Goal: Information Seeking & Learning: Learn about a topic

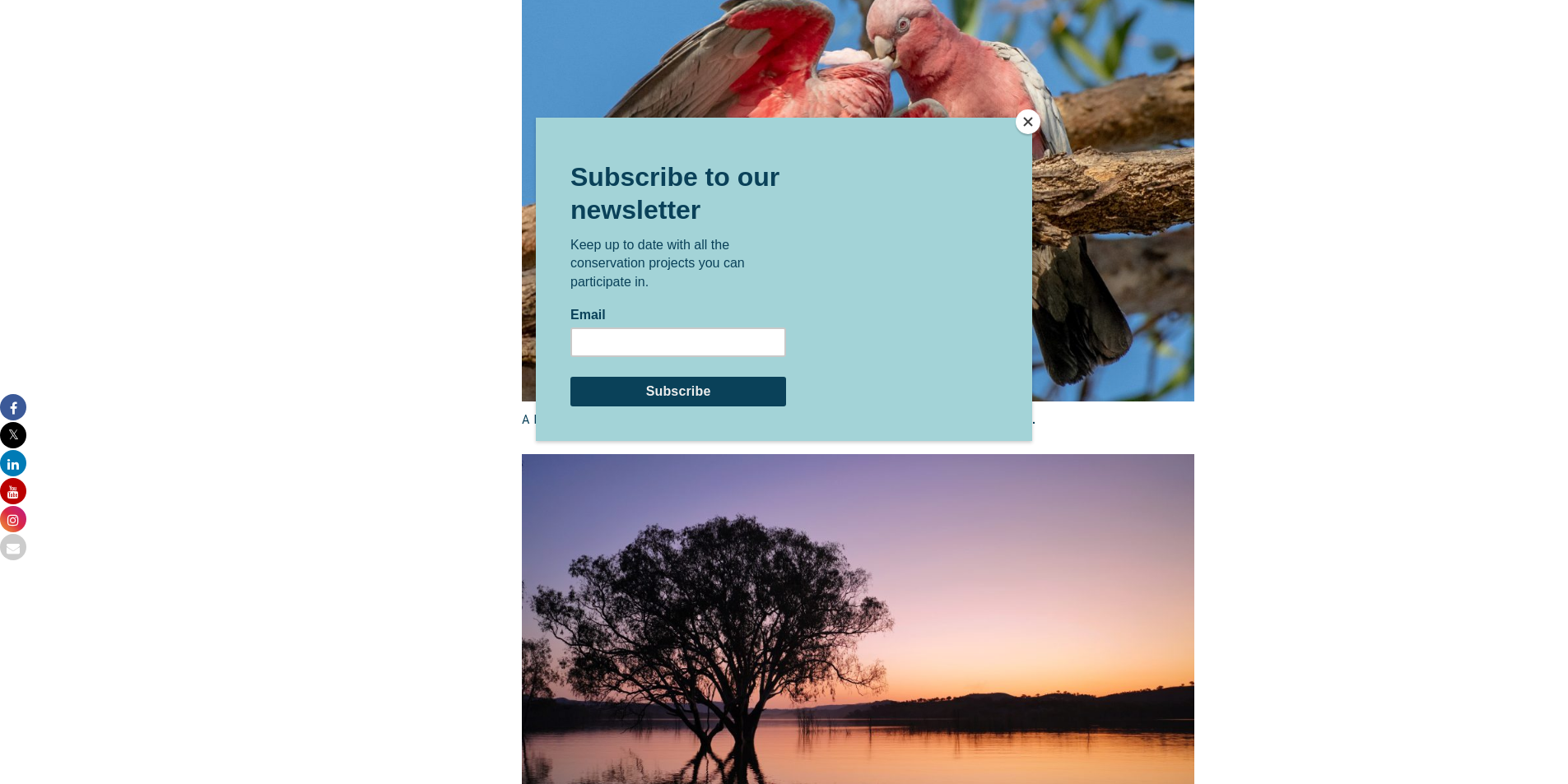
scroll to position [2809, 0]
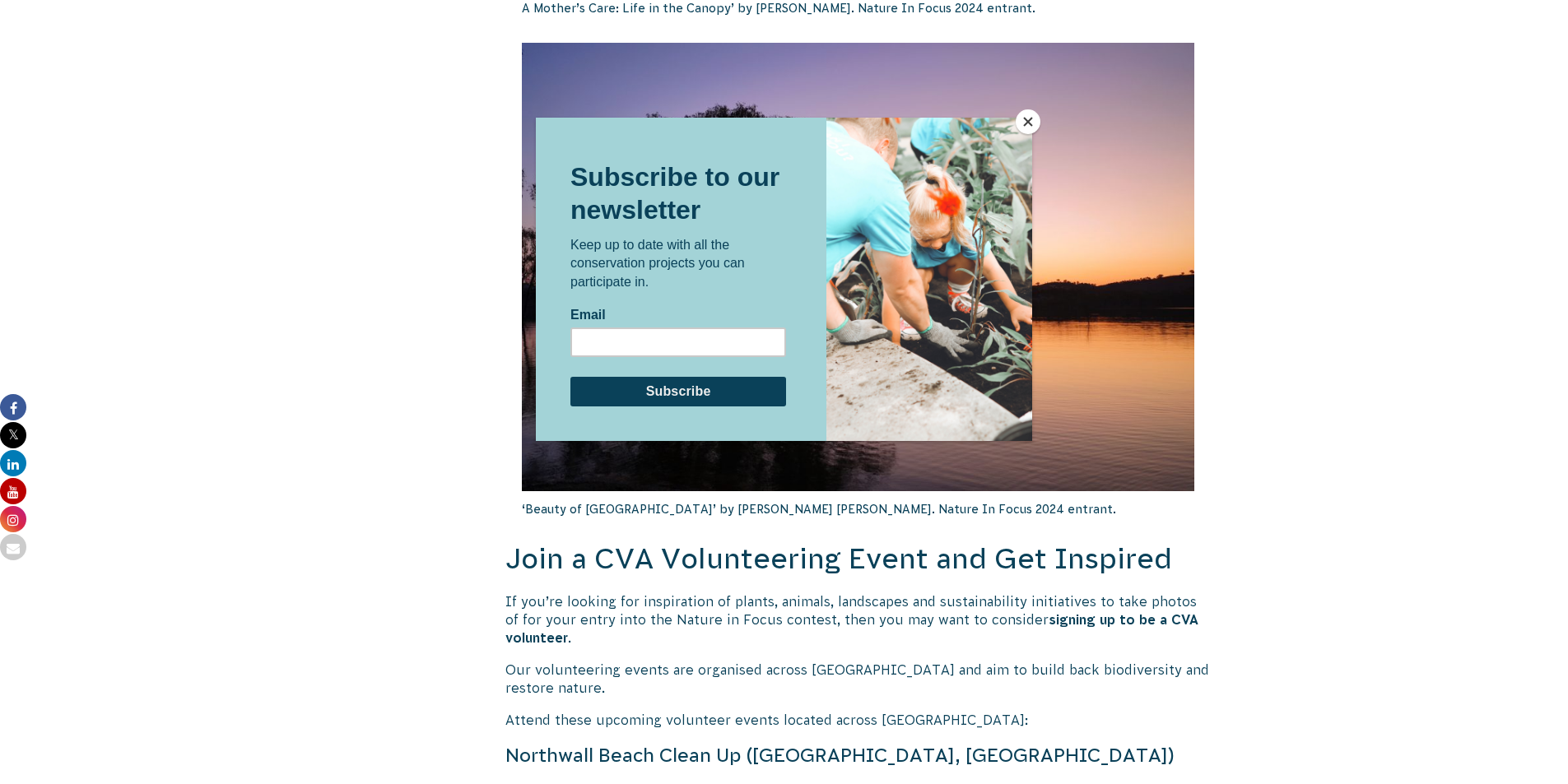
click at [1029, 123] on button "Close" at bounding box center [1027, 121] width 24 height 24
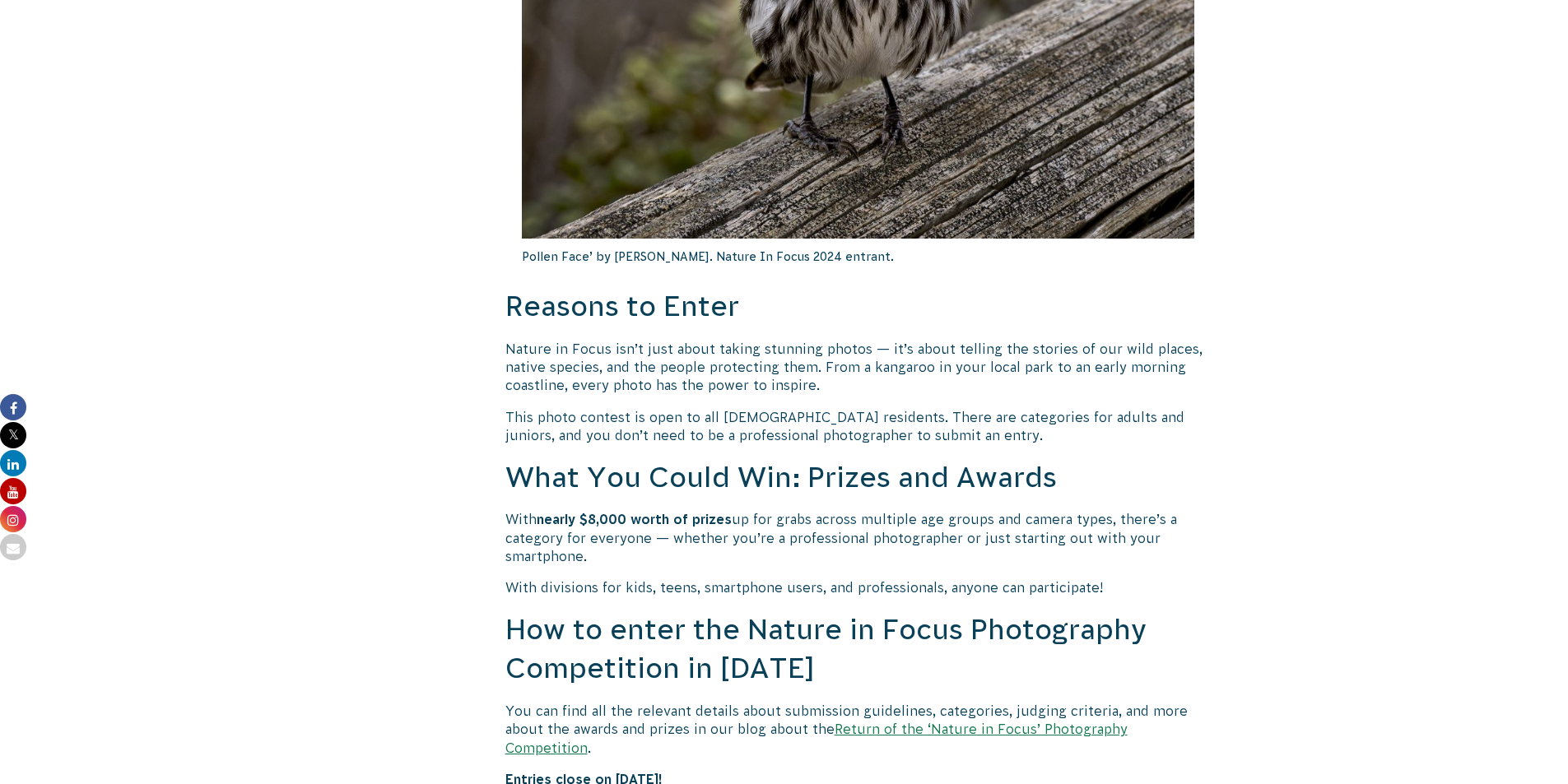
scroll to position [905, 0]
drag, startPoint x: 610, startPoint y: 517, endPoint x: 792, endPoint y: 520, distance: 182.0
click at [792, 520] on p "With nearly $8,000 worth of prizes up for grabs across multiple age groups and …" at bounding box center [859, 535] width 706 height 56
click at [871, 525] on p "With nearly $8,000 worth of prizes up for grabs across multiple age groups and …" at bounding box center [859, 535] width 706 height 56
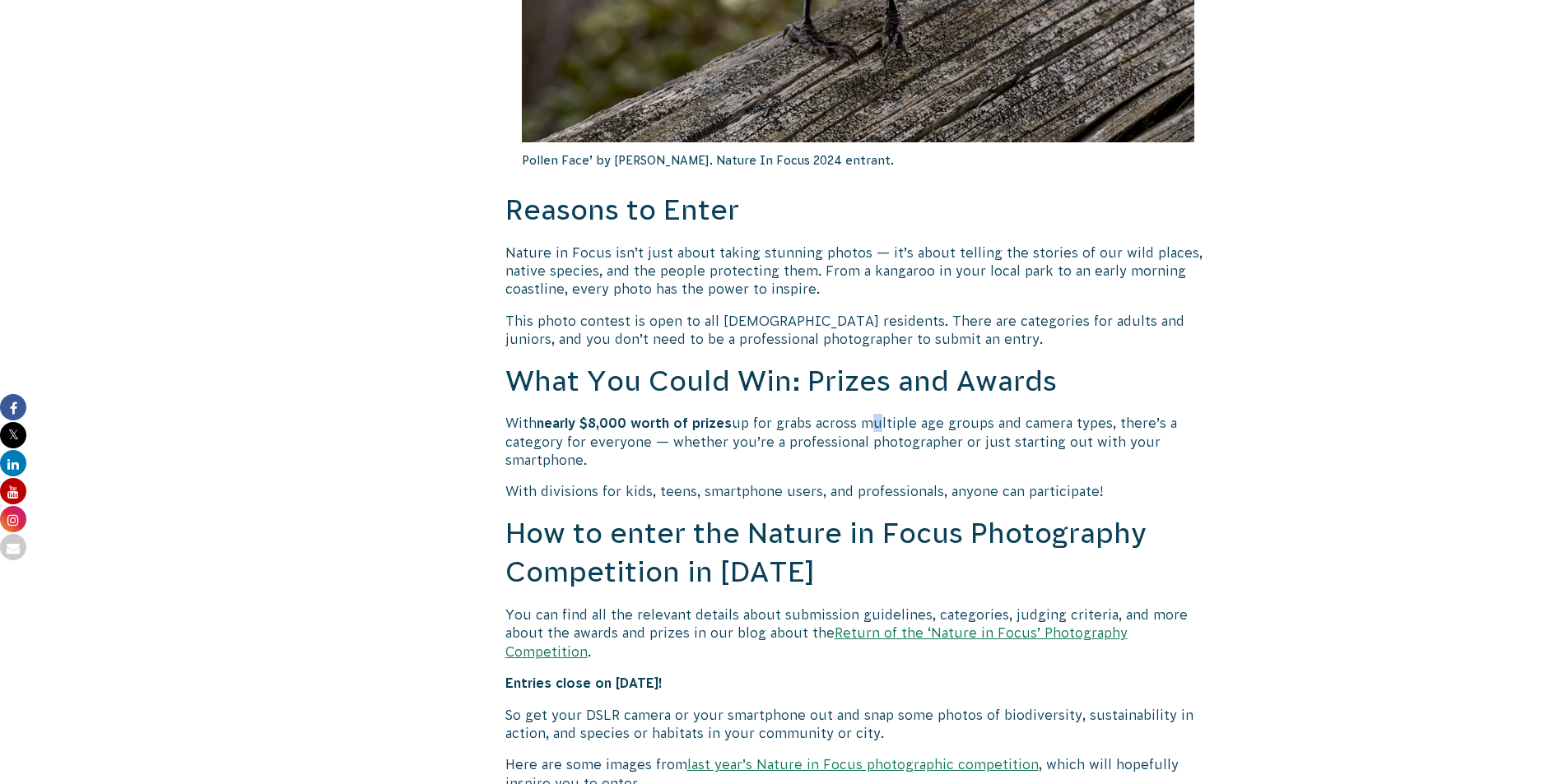
scroll to position [1152, 0]
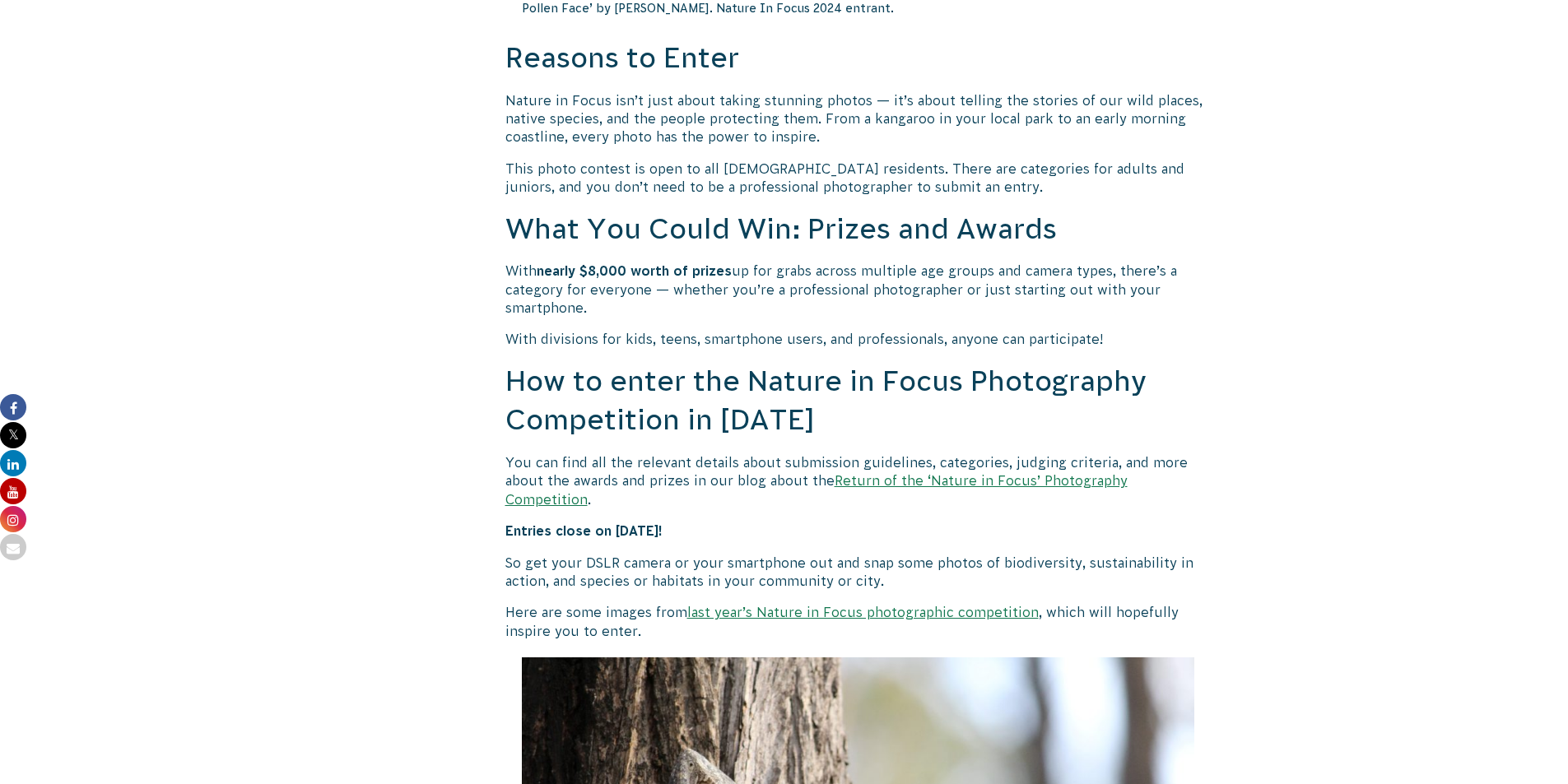
drag, startPoint x: 654, startPoint y: 387, endPoint x: 729, endPoint y: 396, distance: 75.5
click at [704, 387] on h2 "How to enter the Nature in Focus Photography Competition in 2025" at bounding box center [859, 401] width 706 height 78
drag, startPoint x: 730, startPoint y: 397, endPoint x: 731, endPoint y: 408, distance: 11.0
click at [731, 403] on h2 "How to enter the Nature in Focus Photography Competition in 2025" at bounding box center [859, 401] width 706 height 78
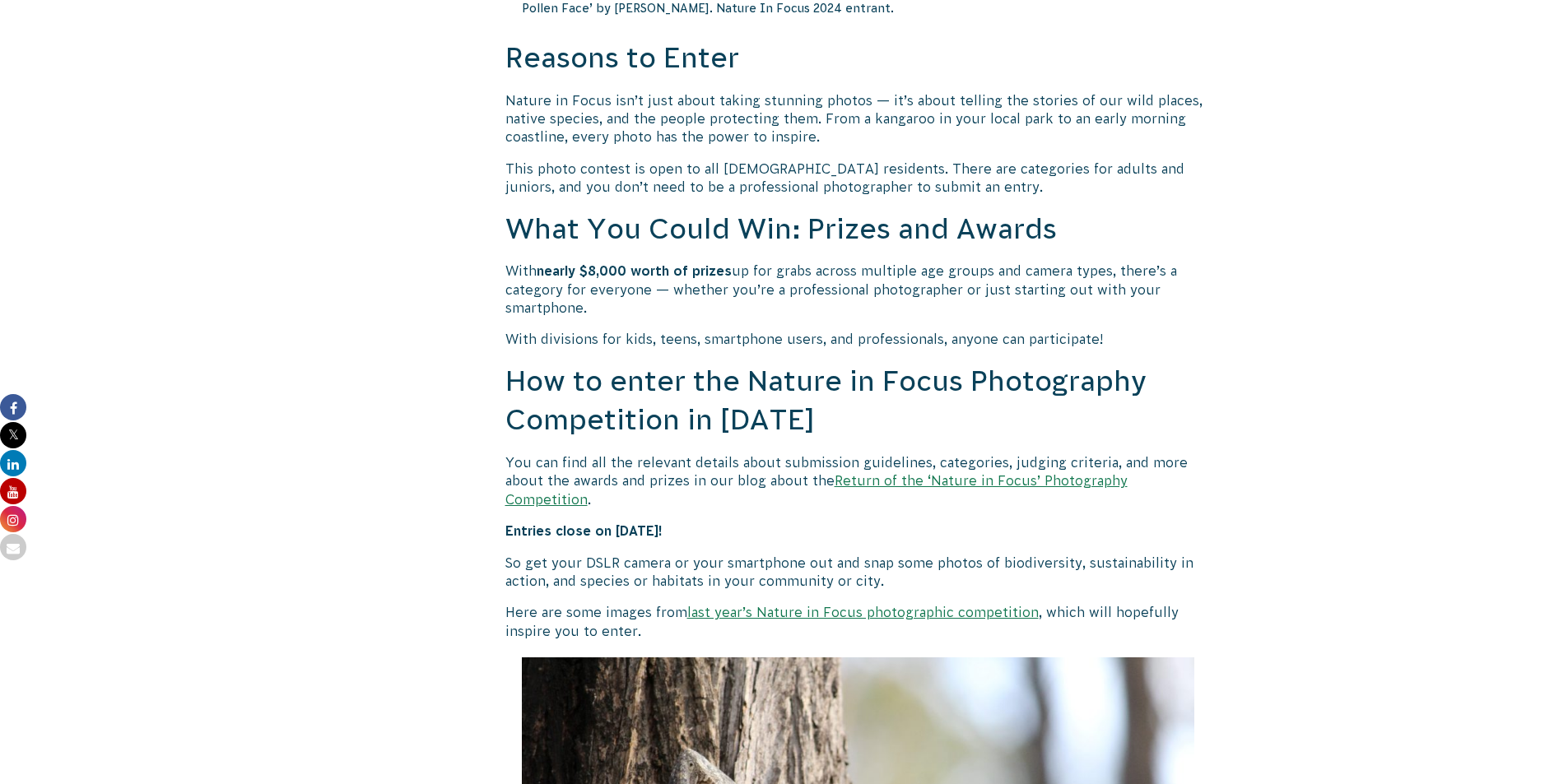
click at [587, 465] on p "You can find all the relevant details about submission guidelines, categories, …" at bounding box center [859, 481] width 706 height 56
click at [887, 483] on link "Return of the ‘Nature in Focus’ Photography Competition" at bounding box center [817, 490] width 623 height 33
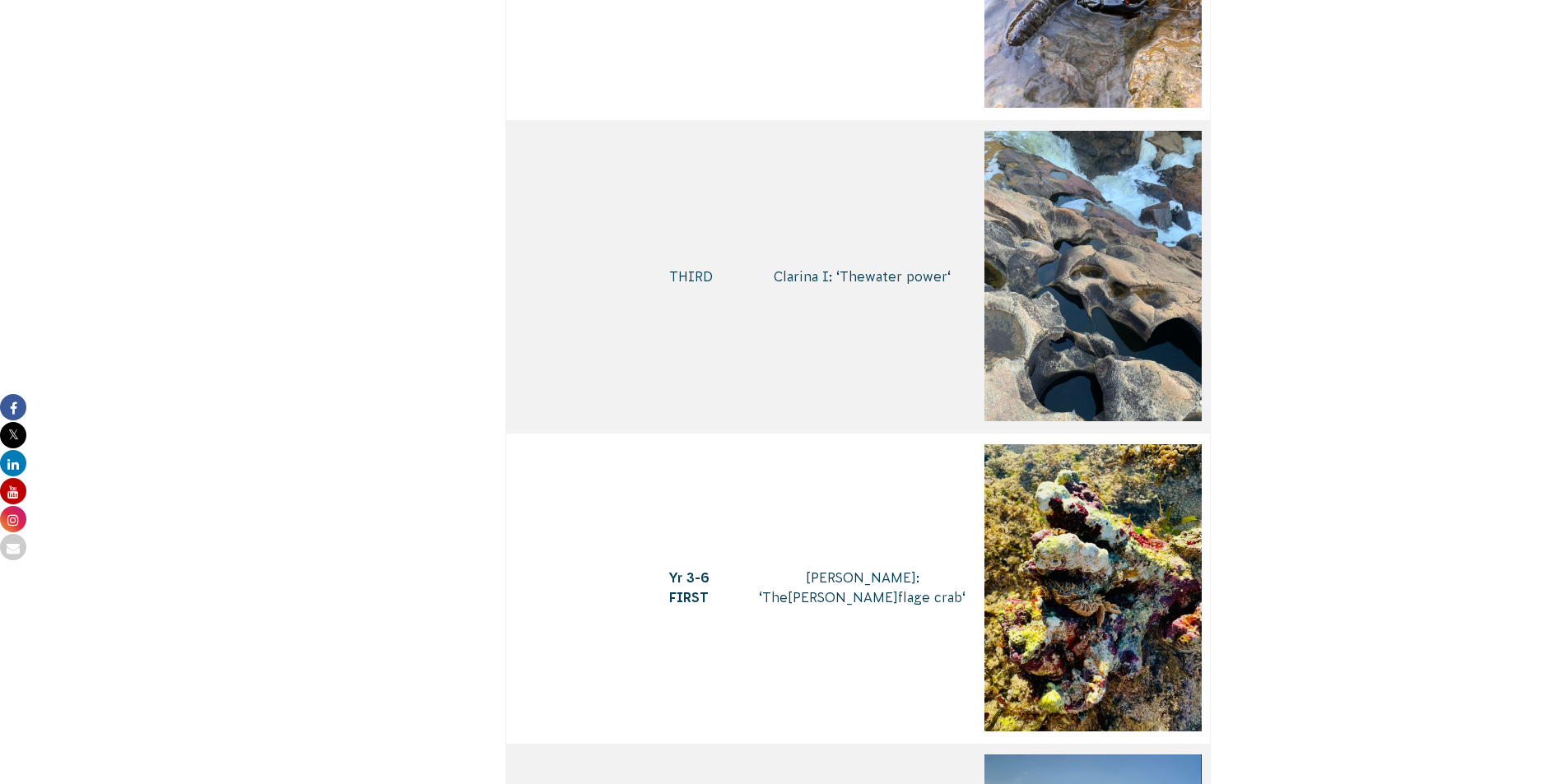
scroll to position [2386, 0]
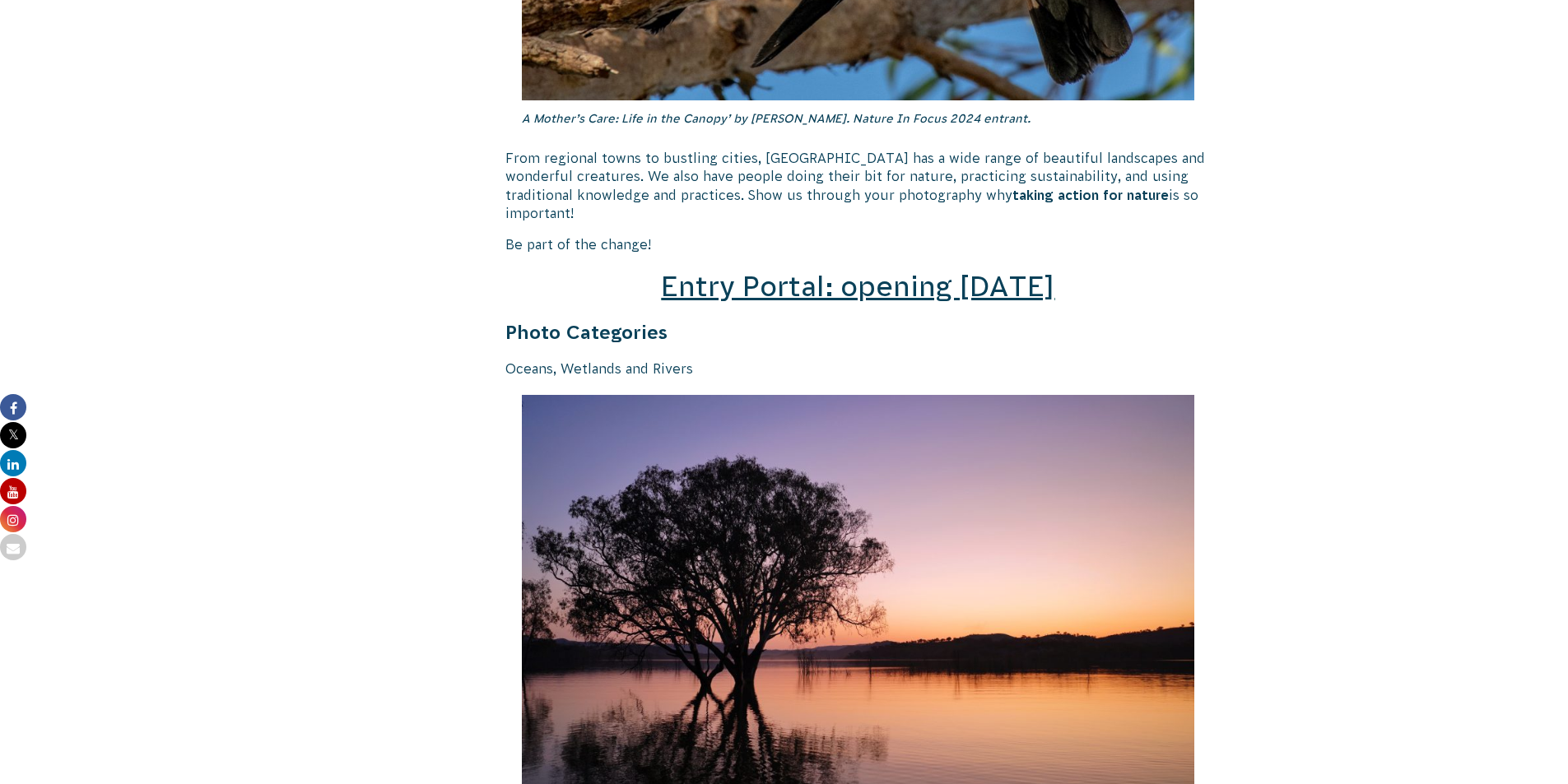
scroll to position [2303, 0]
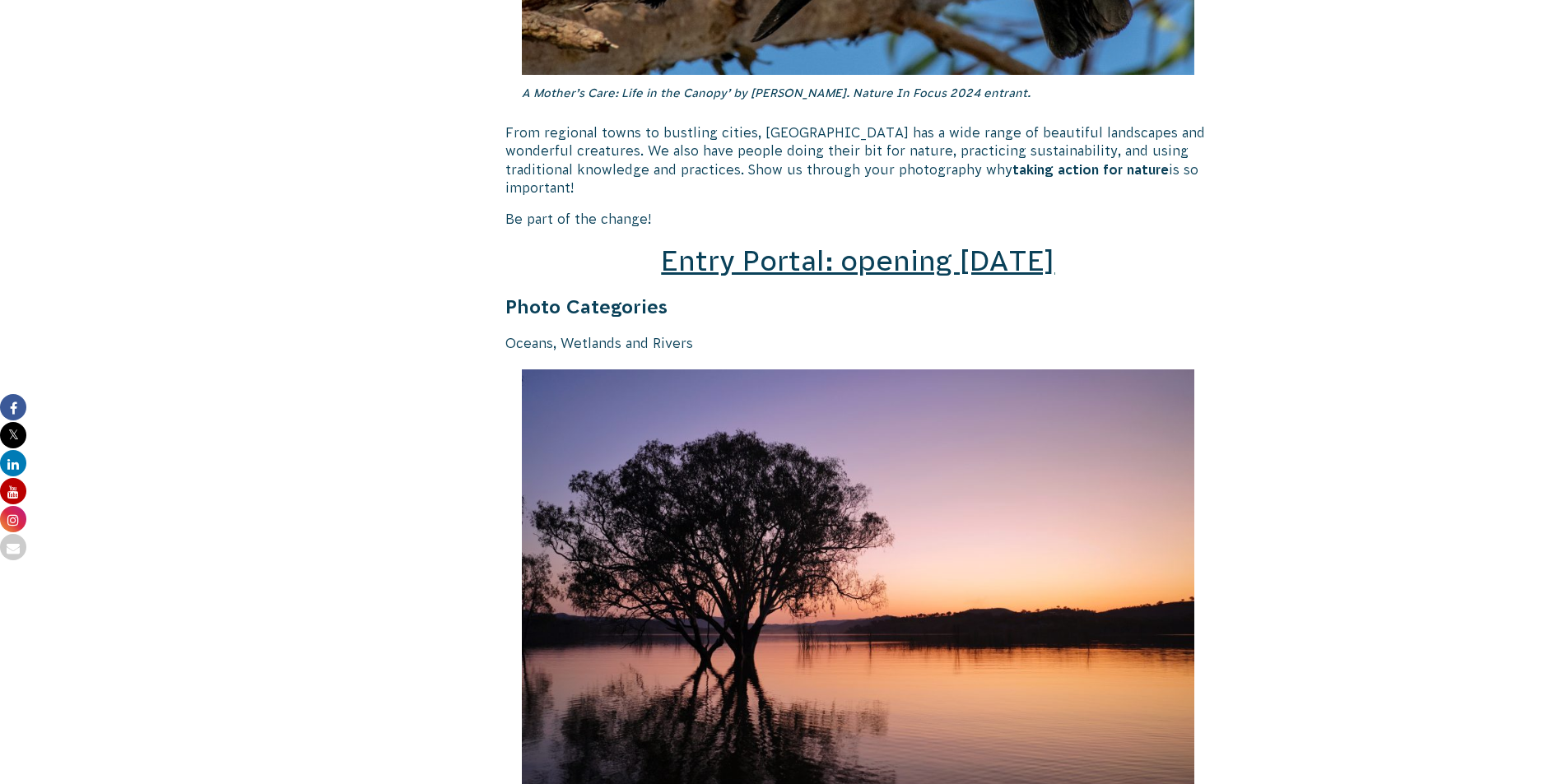
click at [808, 248] on span "Entry Portal: opening July 4" at bounding box center [857, 260] width 393 height 31
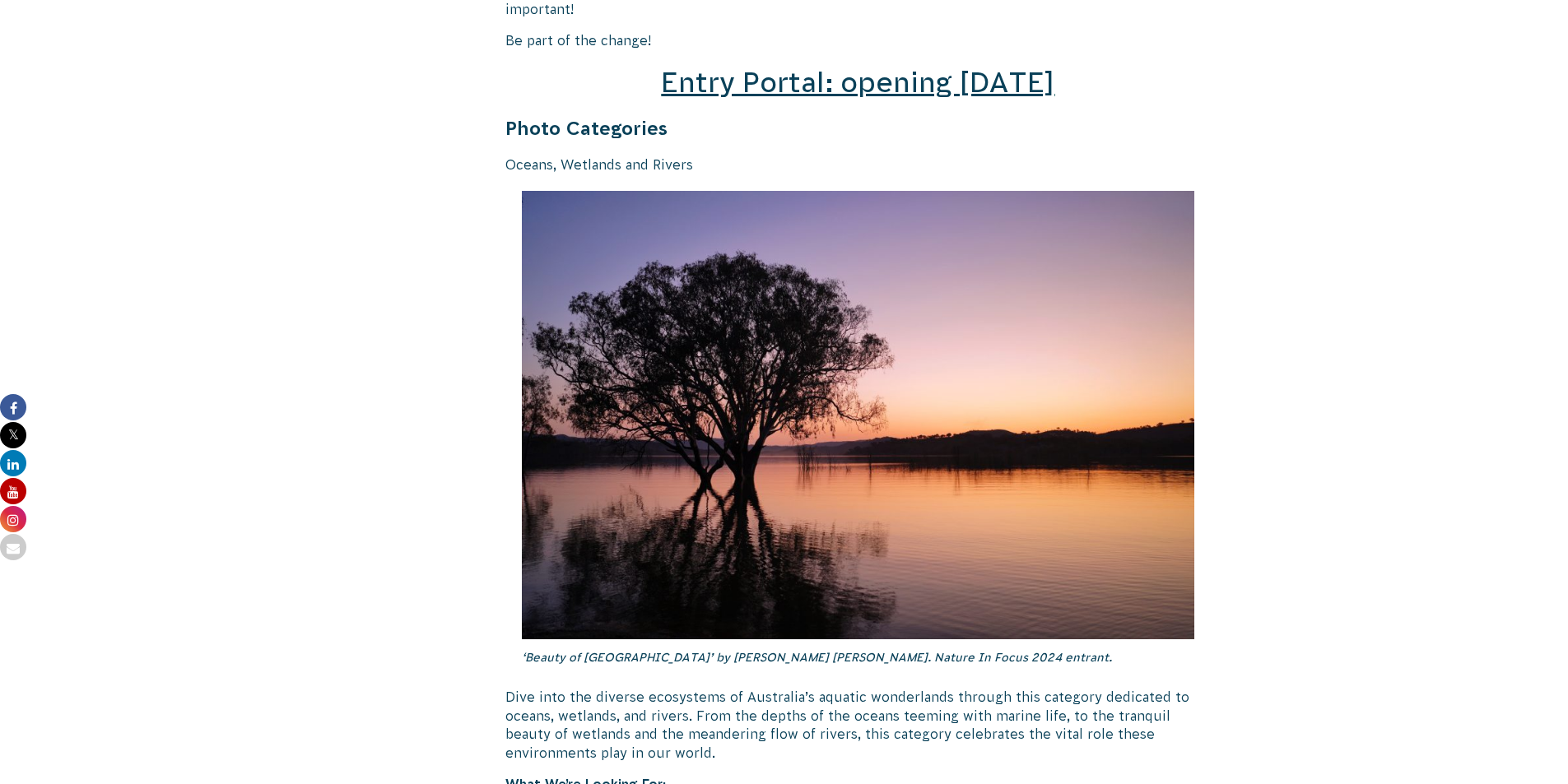
scroll to position [2797, 0]
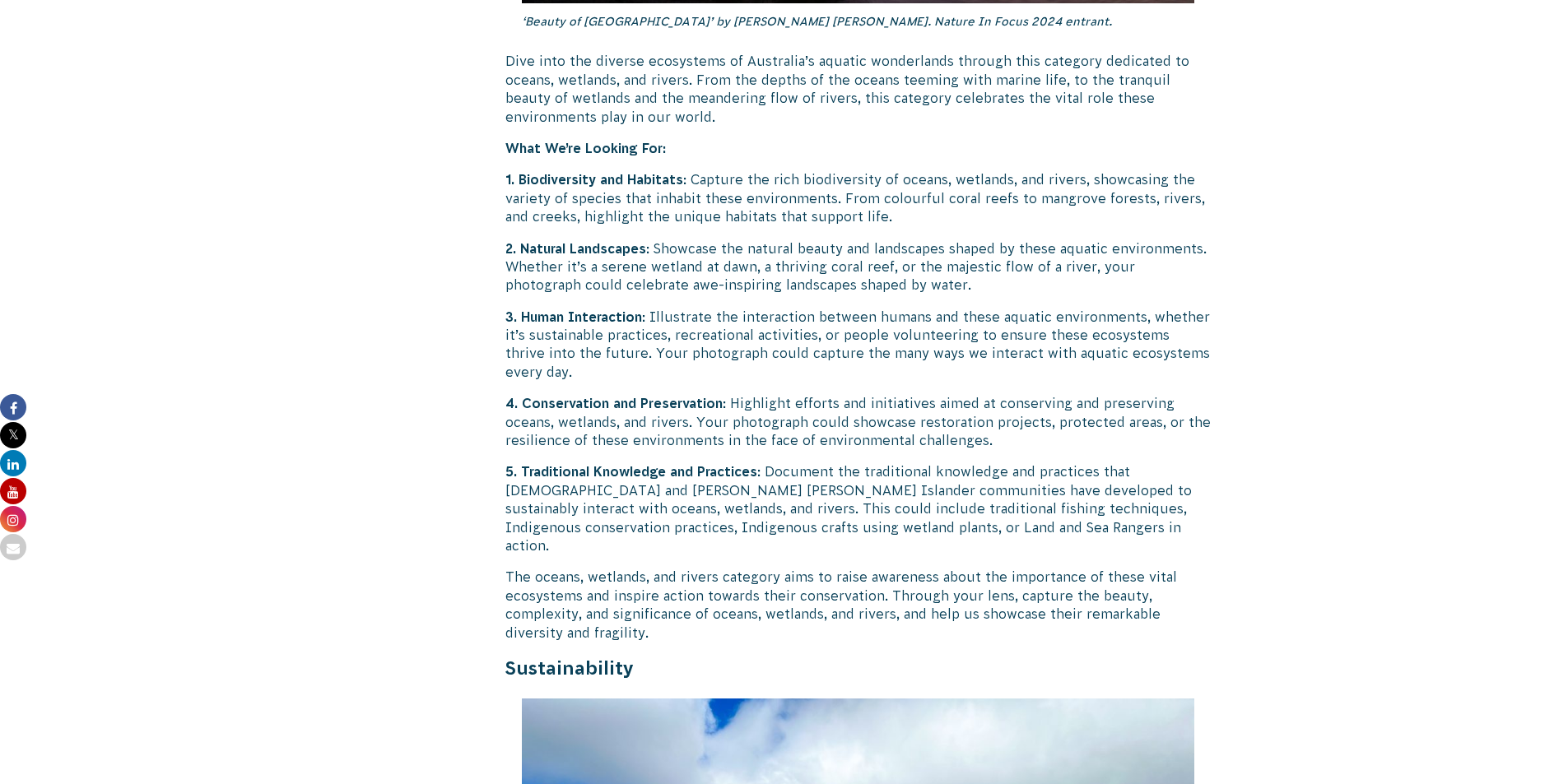
scroll to position [3126, 0]
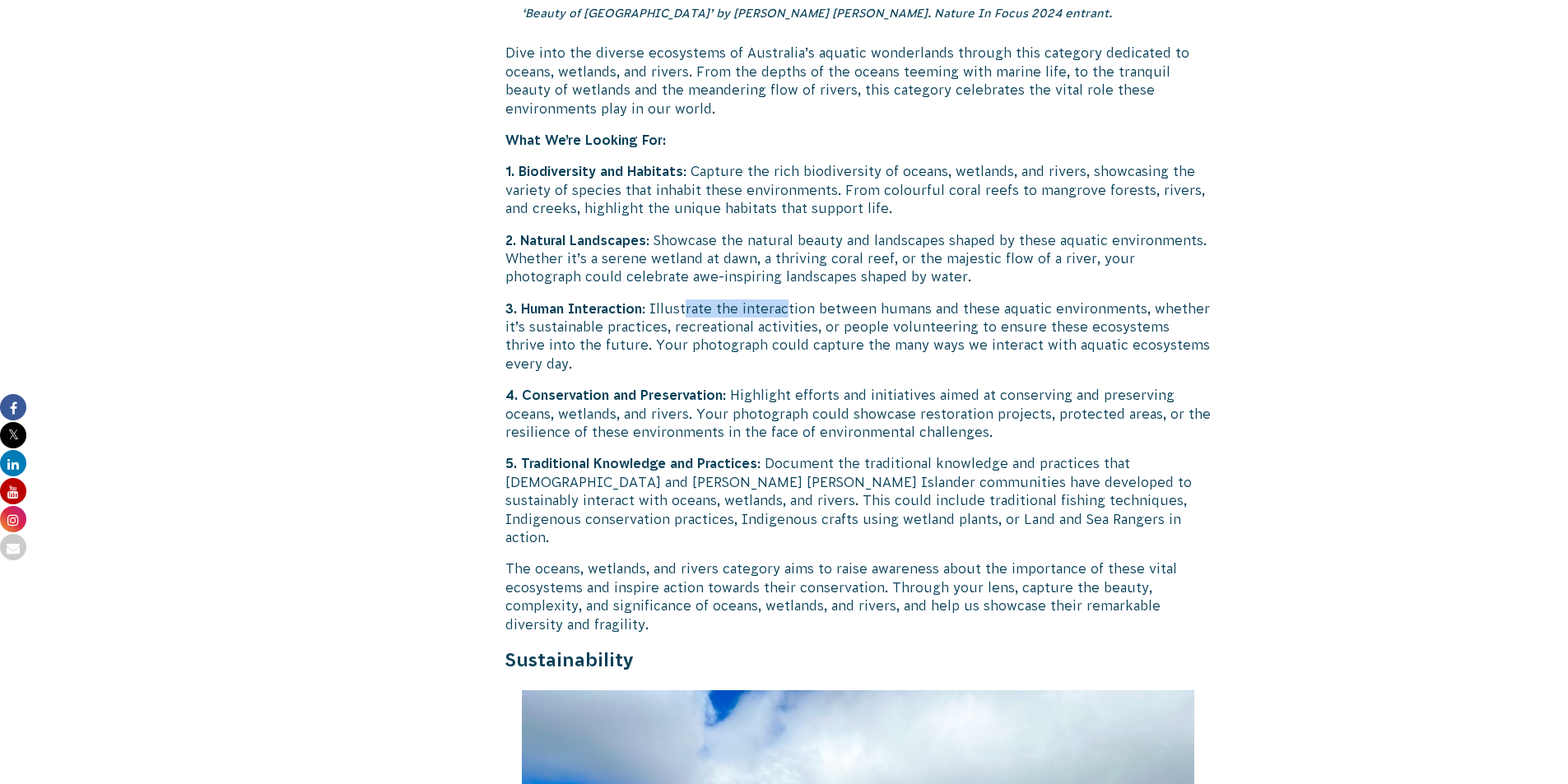
drag, startPoint x: 704, startPoint y: 292, endPoint x: 820, endPoint y: 309, distance: 117.2
click at [788, 299] on p "3. Human Interaction : Illustrate the interaction between humans and these aqua…" at bounding box center [859, 336] width 706 height 74
click at [850, 318] on p "3. Human Interaction : Illustrate the interaction between humans and these aqua…" at bounding box center [859, 336] width 706 height 74
drag, startPoint x: 764, startPoint y: 382, endPoint x: 950, endPoint y: 380, distance: 186.0
click at [923, 386] on p "4. Conservation and Preservation : Highlight efforts and initiatives aimed at c…" at bounding box center [859, 413] width 706 height 56
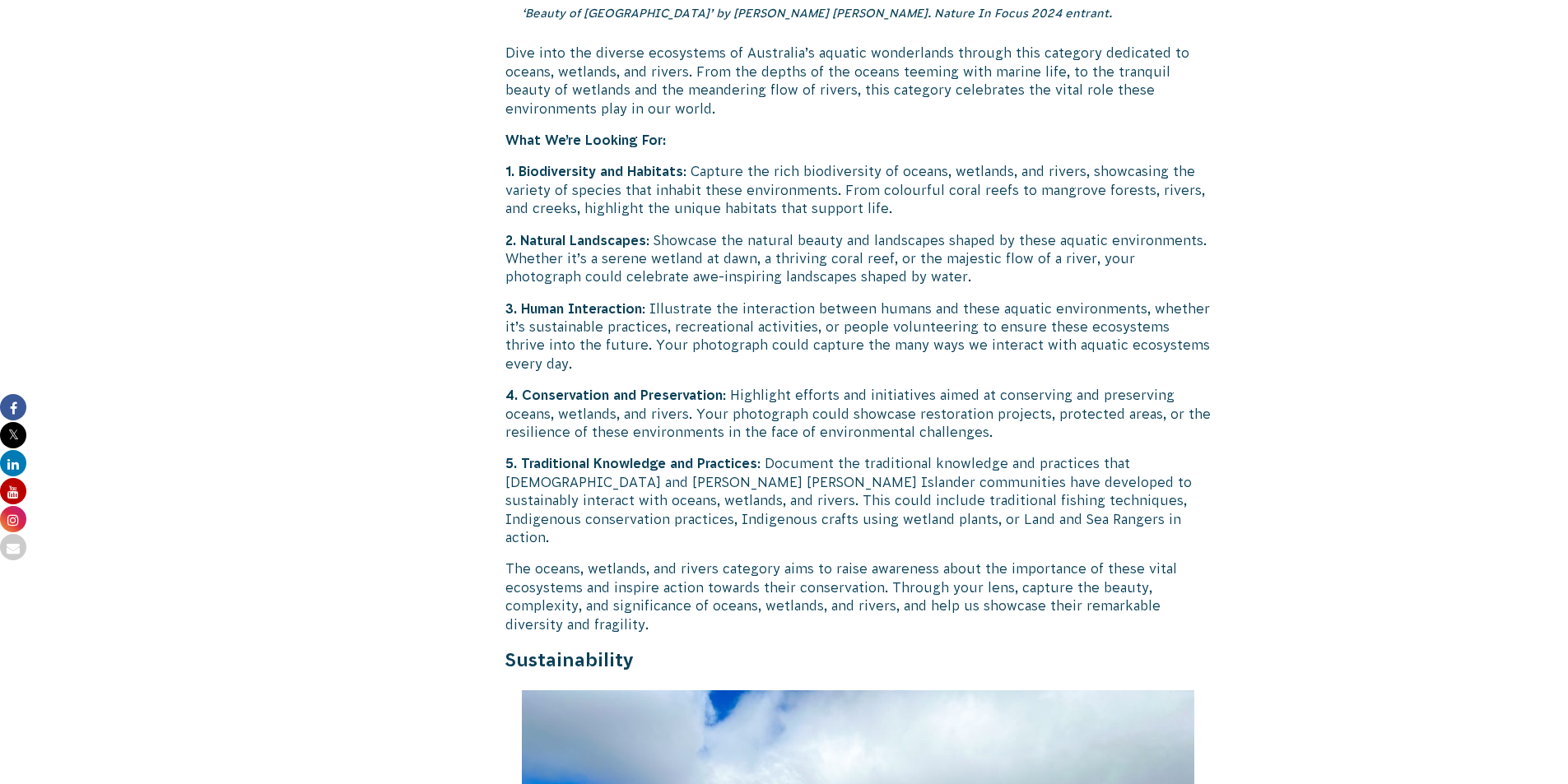
click at [956, 386] on p "4. Conservation and Preservation : Highlight efforts and initiatives aimed at c…" at bounding box center [859, 413] width 706 height 56
drag, startPoint x: 990, startPoint y: 379, endPoint x: 1140, endPoint y: 379, distance: 150.0
click at [1139, 386] on p "4. Conservation and Preservation : Highlight efforts and initiatives aimed at c…" at bounding box center [859, 413] width 706 height 56
drag, startPoint x: 1140, startPoint y: 379, endPoint x: 1085, endPoint y: 373, distance: 55.3
click at [1138, 386] on p "4. Conservation and Preservation : Highlight efforts and initiatives aimed at c…" at bounding box center [859, 413] width 706 height 56
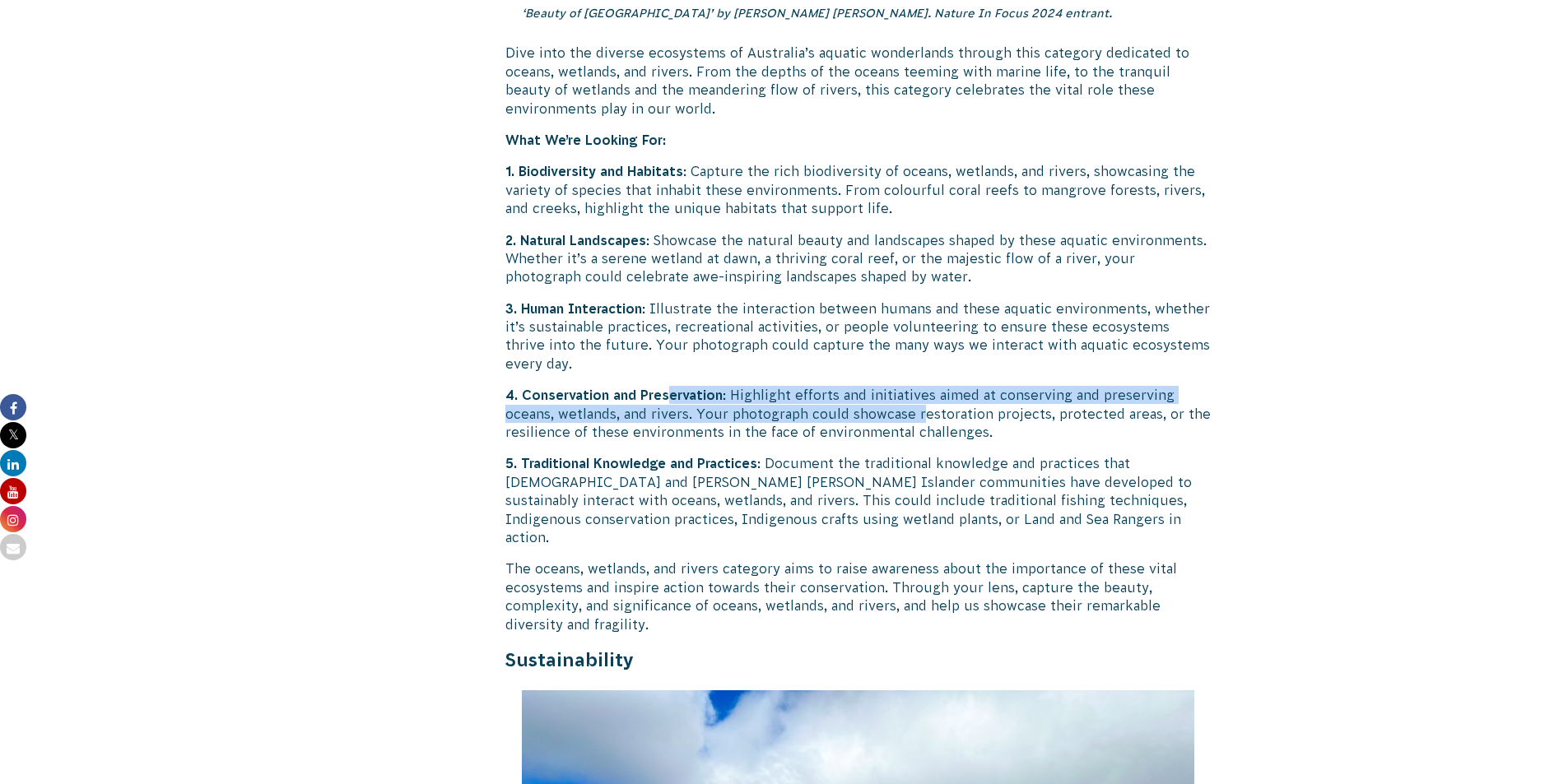
drag, startPoint x: 671, startPoint y: 384, endPoint x: 920, endPoint y: 401, distance: 249.6
click at [920, 401] on p "4. Conservation and Preservation : Highlight efforts and initiatives aimed at c…" at bounding box center [859, 413] width 706 height 56
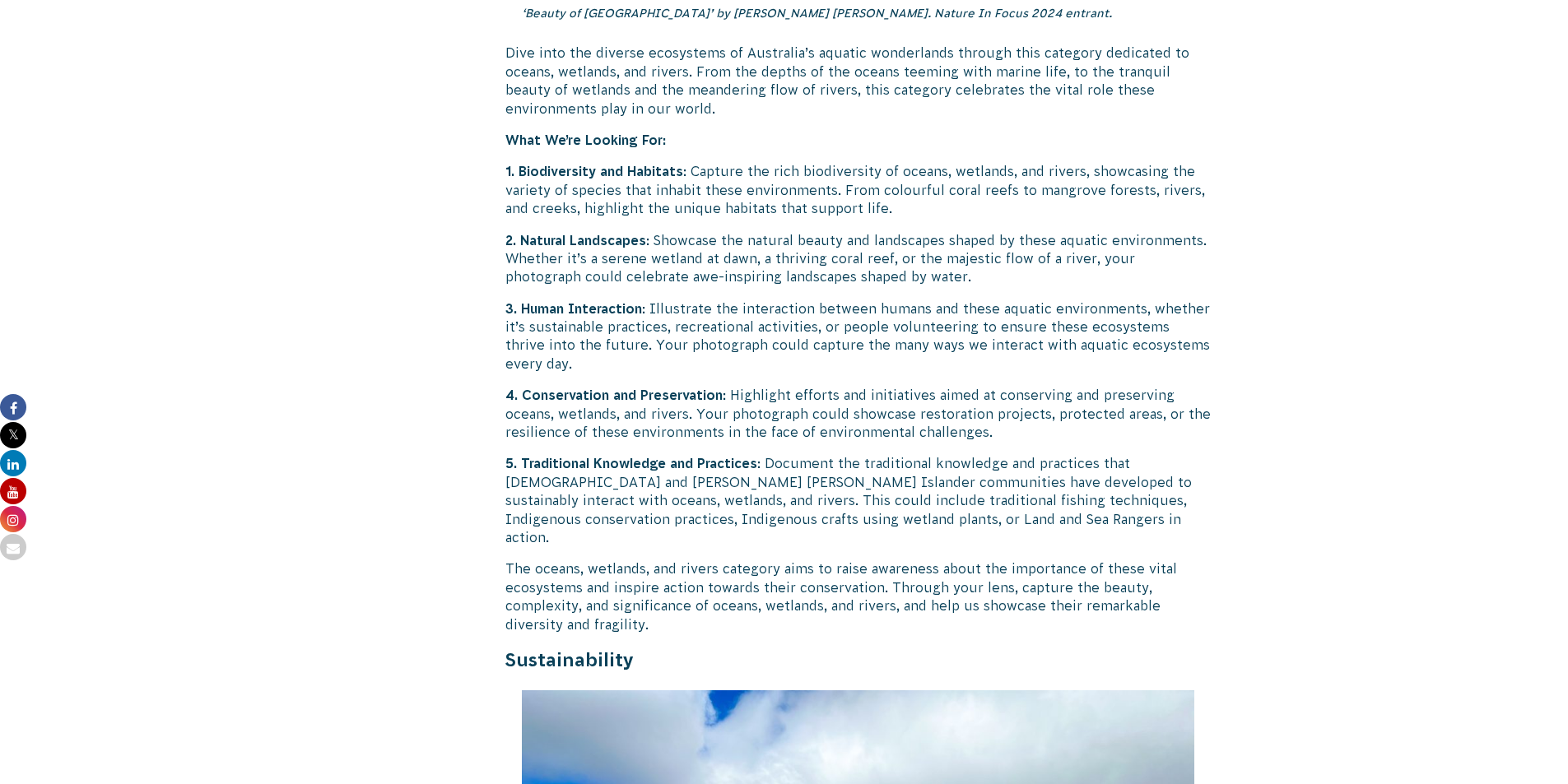
click at [939, 401] on p "4. Conservation and Preservation : Highlight efforts and initiatives aimed at c…" at bounding box center [859, 413] width 706 height 56
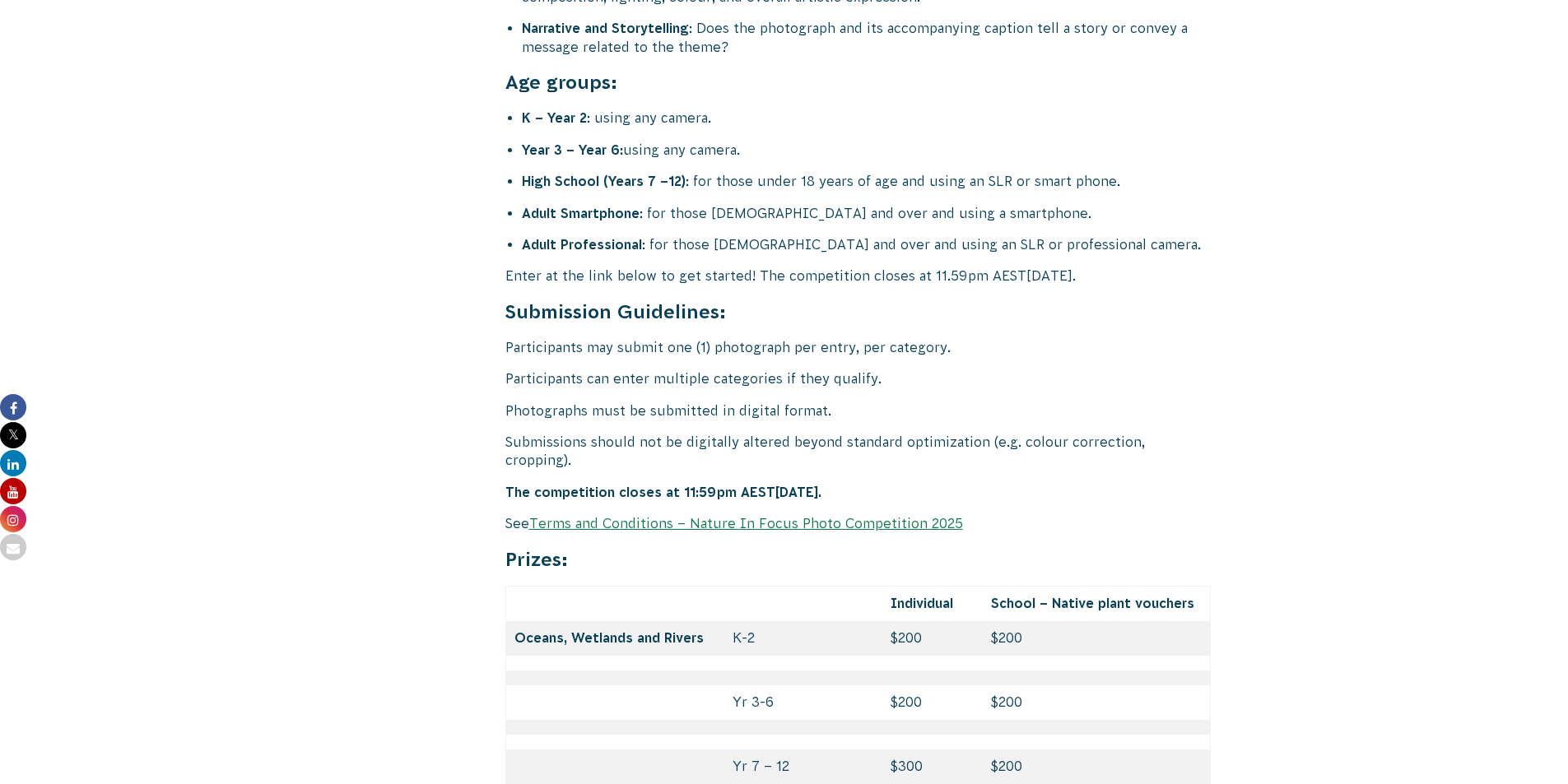
scroll to position [6581, 0]
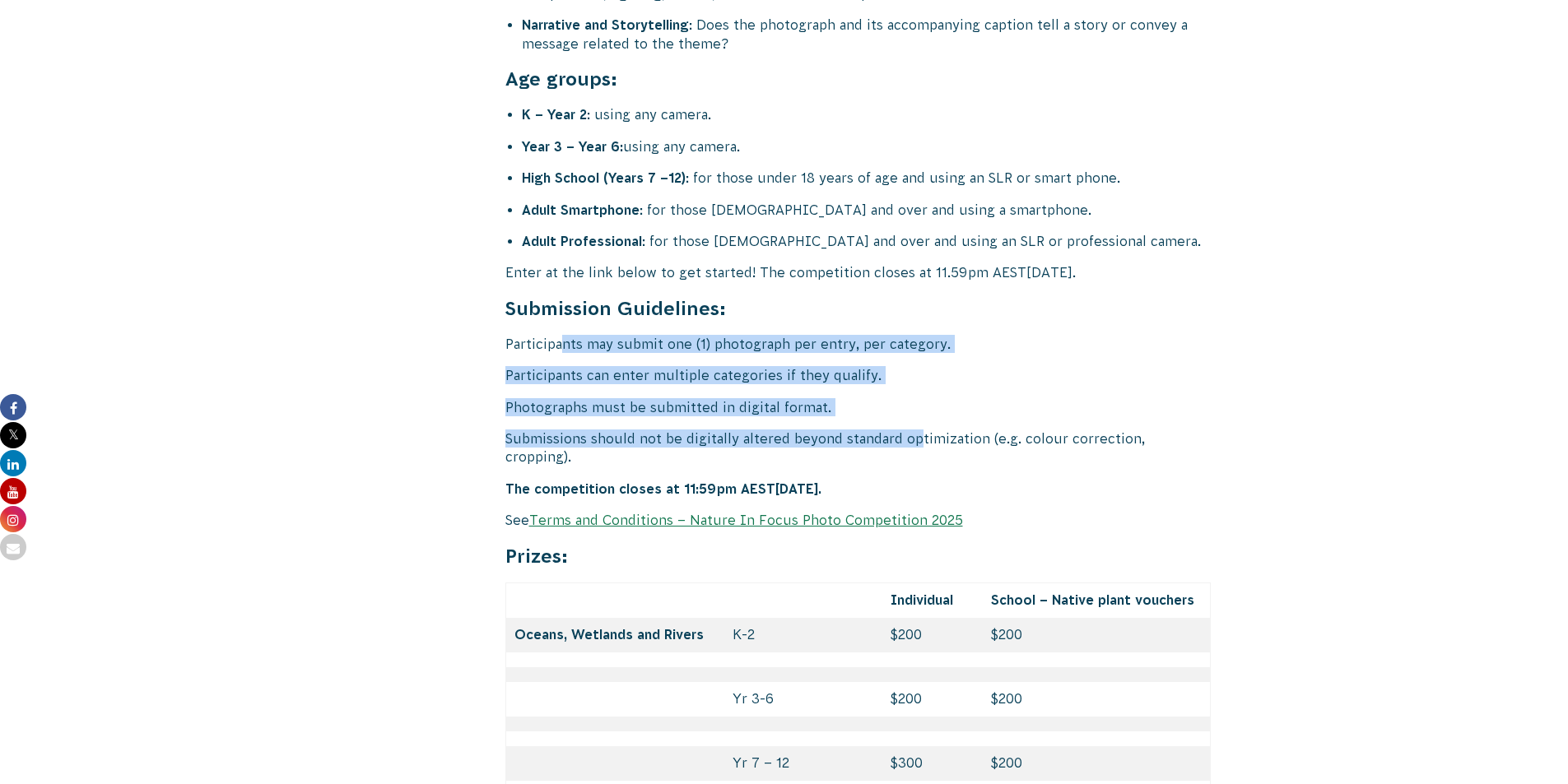
drag, startPoint x: 565, startPoint y: 295, endPoint x: 918, endPoint y: 382, distance: 363.6
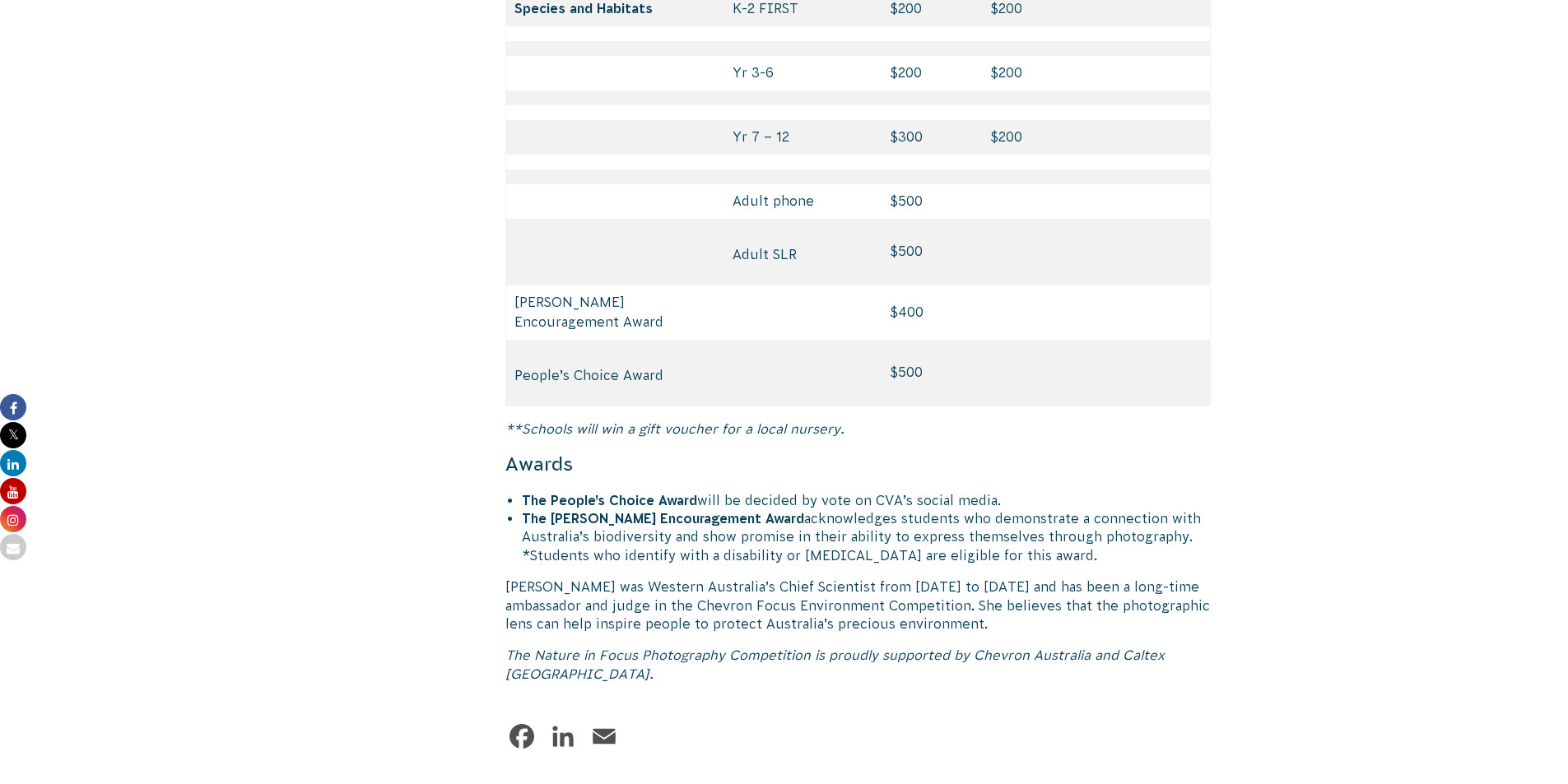
scroll to position [7816, 0]
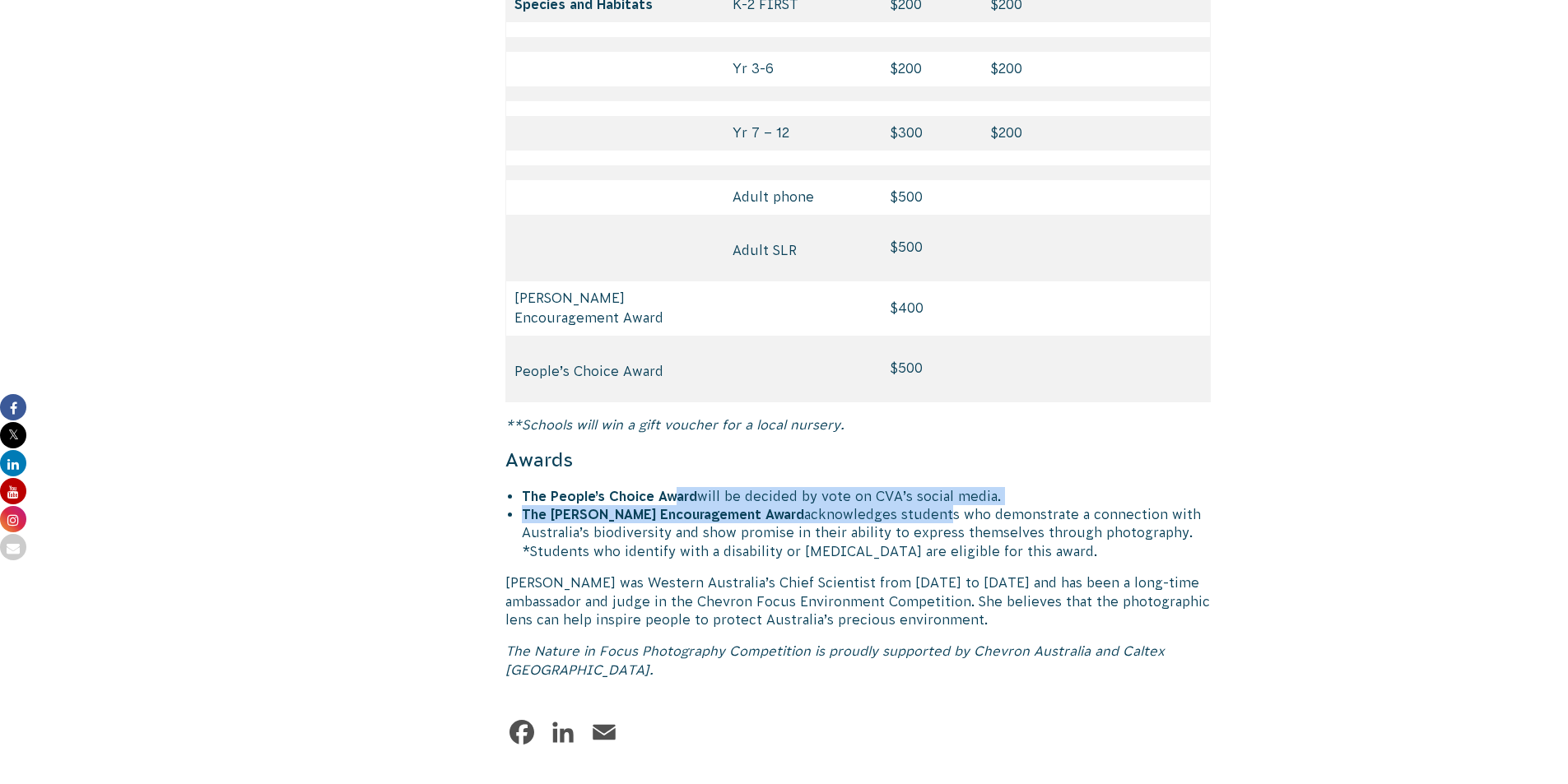
drag, startPoint x: 808, startPoint y: 427, endPoint x: 924, endPoint y: 434, distance: 116.2
click at [923, 487] on ul "The People’s Choice Award will be decided by vote on CVA’s social media. The [P…" at bounding box center [866, 524] width 690 height 74
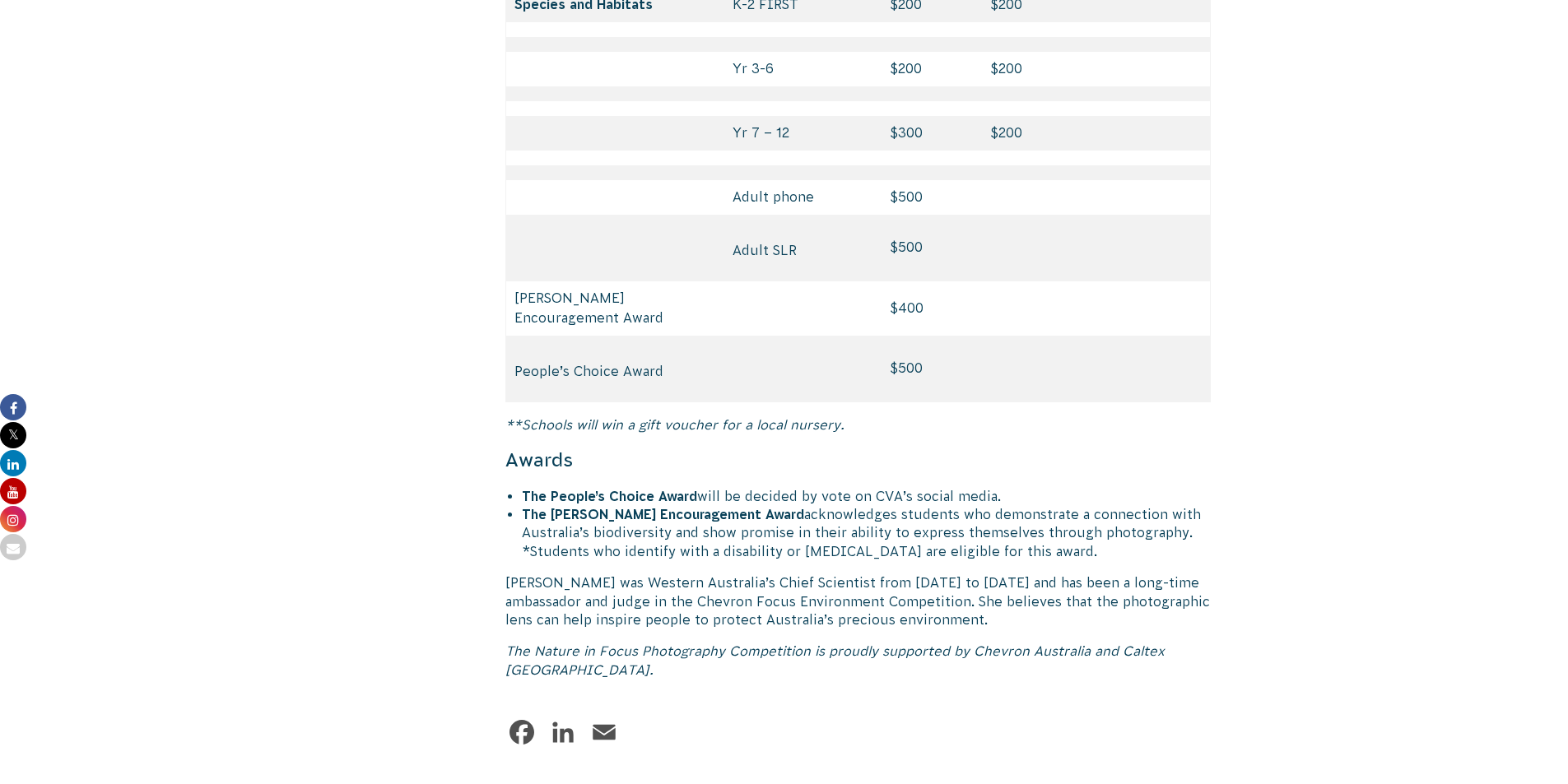
click at [940, 505] on li "The [PERSON_NAME] Encouragement Award acknowledges students who demonstrate a c…" at bounding box center [866, 532] width 690 height 56
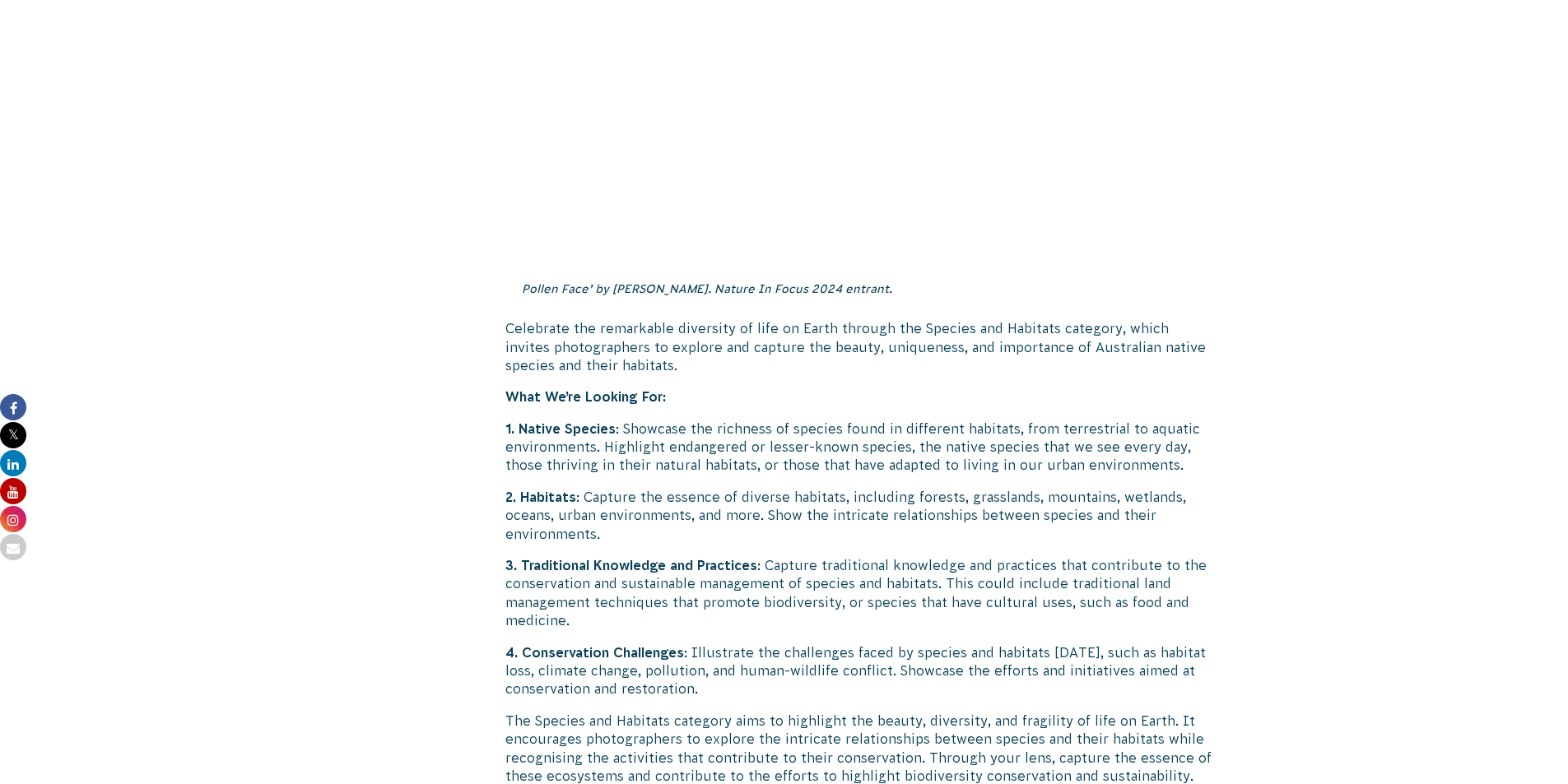
scroll to position [5183, 0]
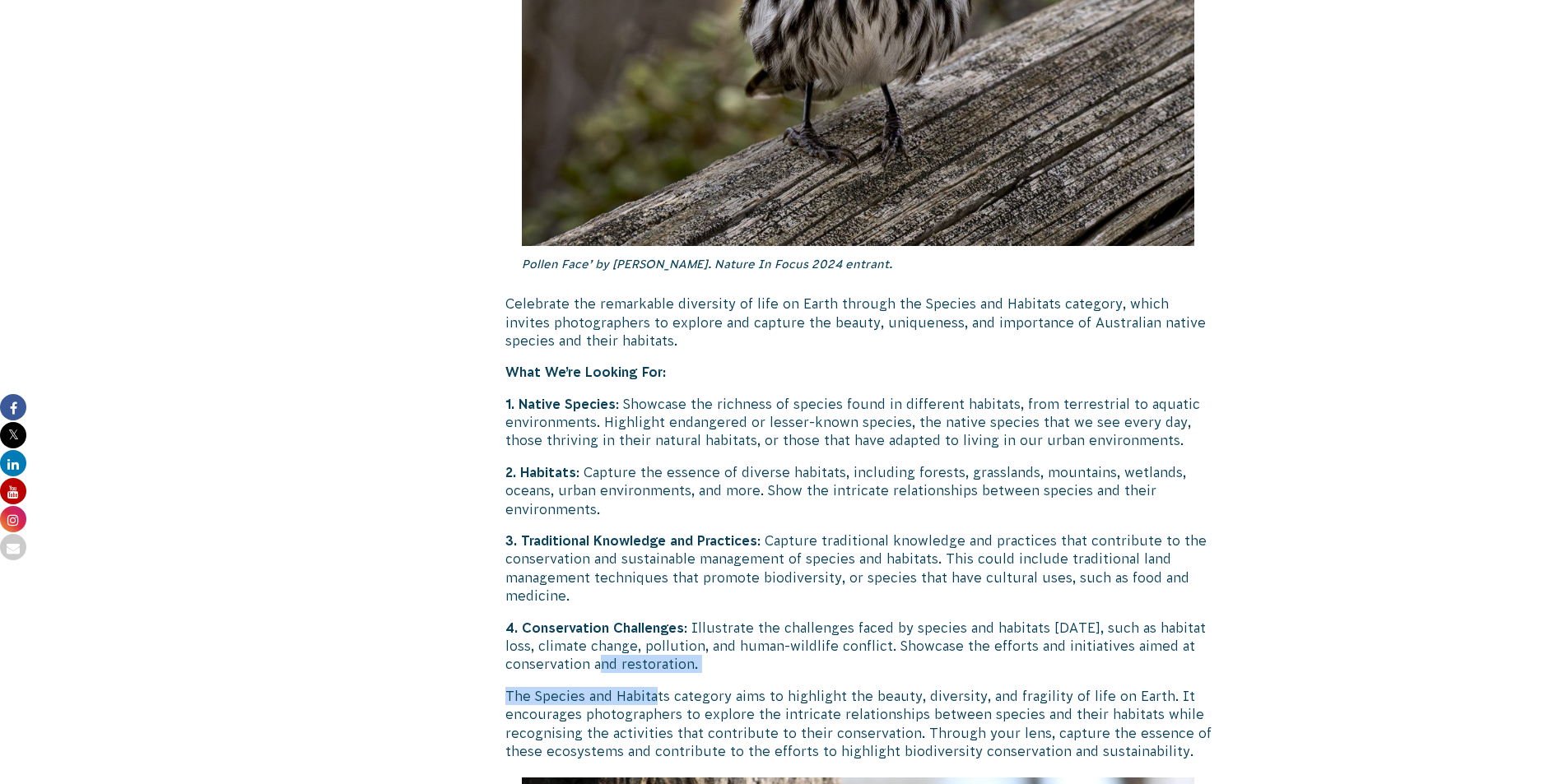
drag, startPoint x: 610, startPoint y: 613, endPoint x: 685, endPoint y: 612, distance: 75.0
click at [663, 618] on p "4. Conservation Challenges : Illustrate the challenges faced by species and hab…" at bounding box center [859, 646] width 706 height 56
click at [692, 618] on p "4. Conservation Challenges : Illustrate the challenges faced by species and hab…" at bounding box center [859, 646] width 706 height 56
drag, startPoint x: 681, startPoint y: 589, endPoint x: 717, endPoint y: 583, distance: 36.5
click at [713, 618] on p "4. Conservation Challenges : Illustrate the challenges faced by species and hab…" at bounding box center [859, 646] width 706 height 56
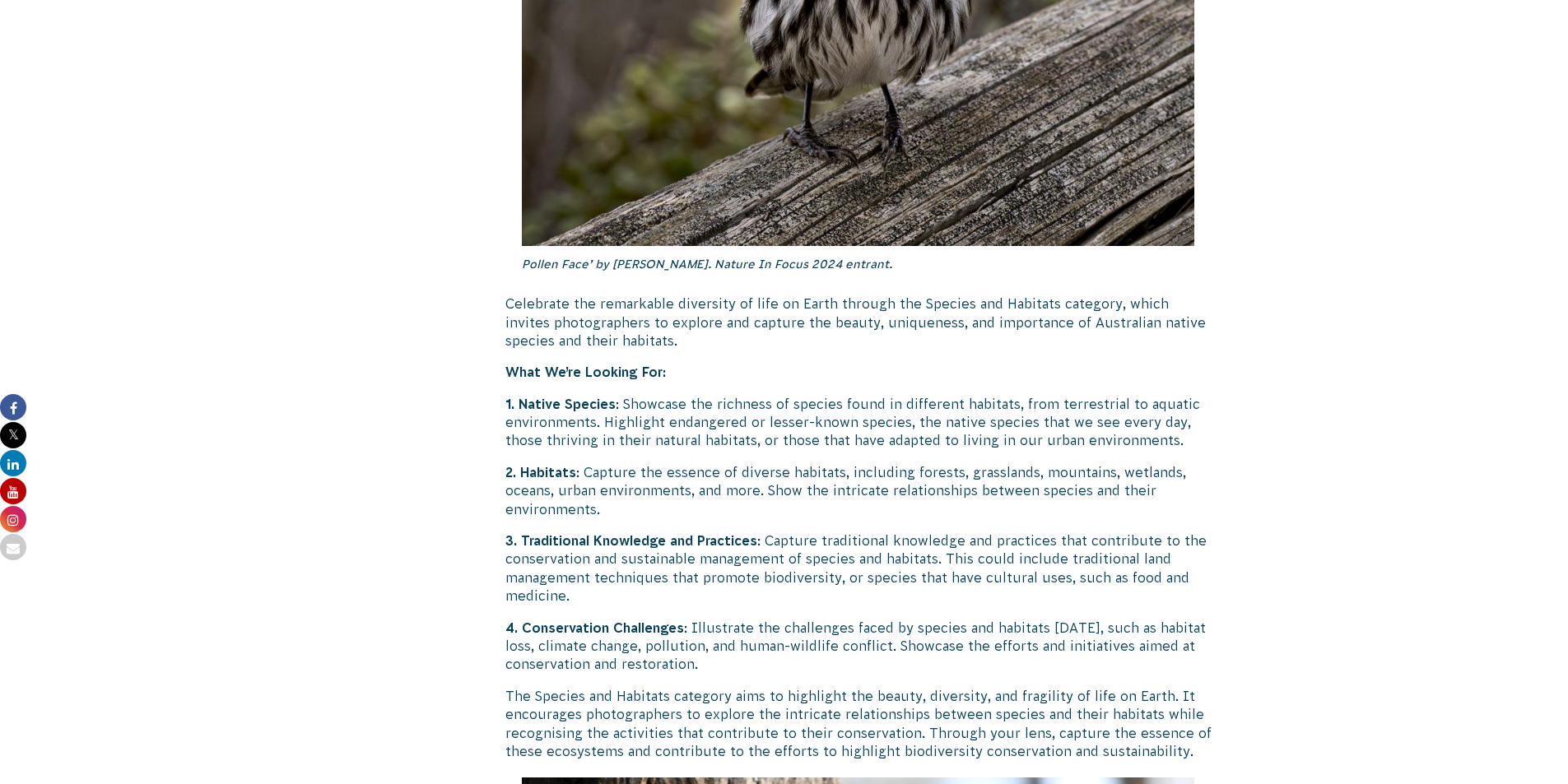
click at [727, 618] on p "4. Conservation Challenges : Illustrate the challenges faced by species and hab…" at bounding box center [859, 646] width 706 height 56
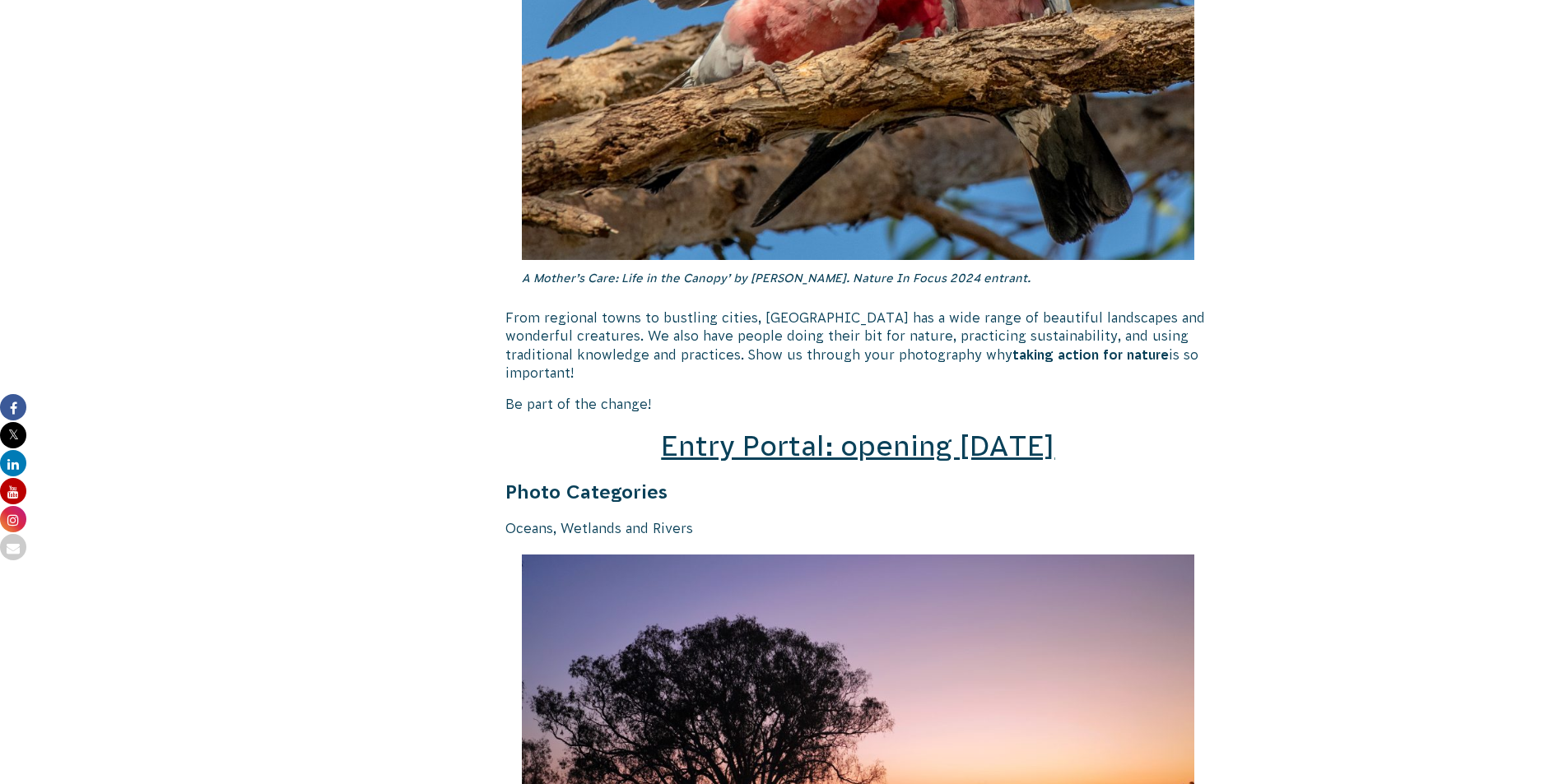
scroll to position [2057, 0]
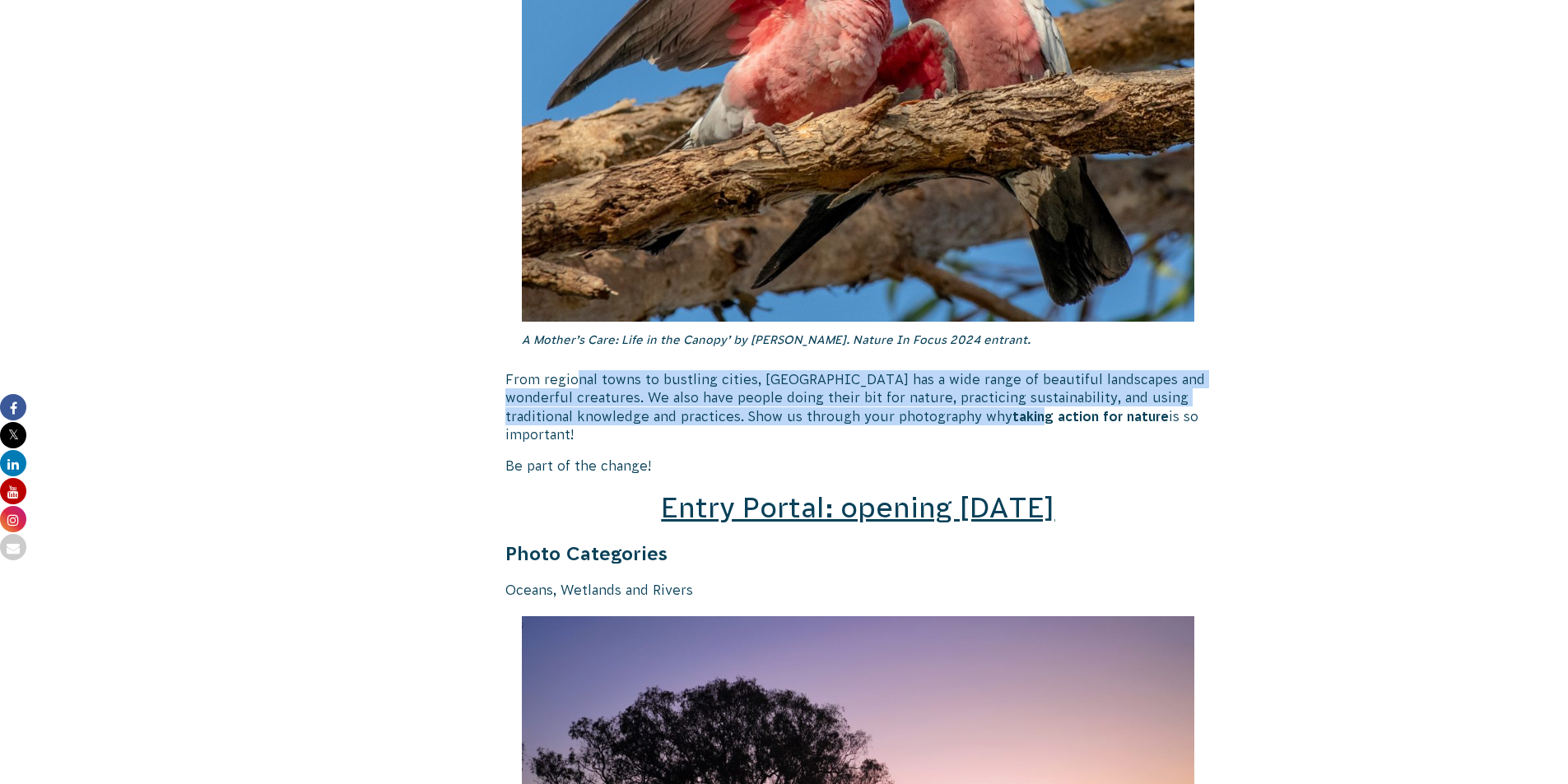
drag, startPoint x: 574, startPoint y: 388, endPoint x: 961, endPoint y: 416, distance: 388.0
click at [966, 416] on p "From regional towns to bustling cities, [GEOGRAPHIC_DATA] has a wide range of b…" at bounding box center [859, 408] width 706 height 74
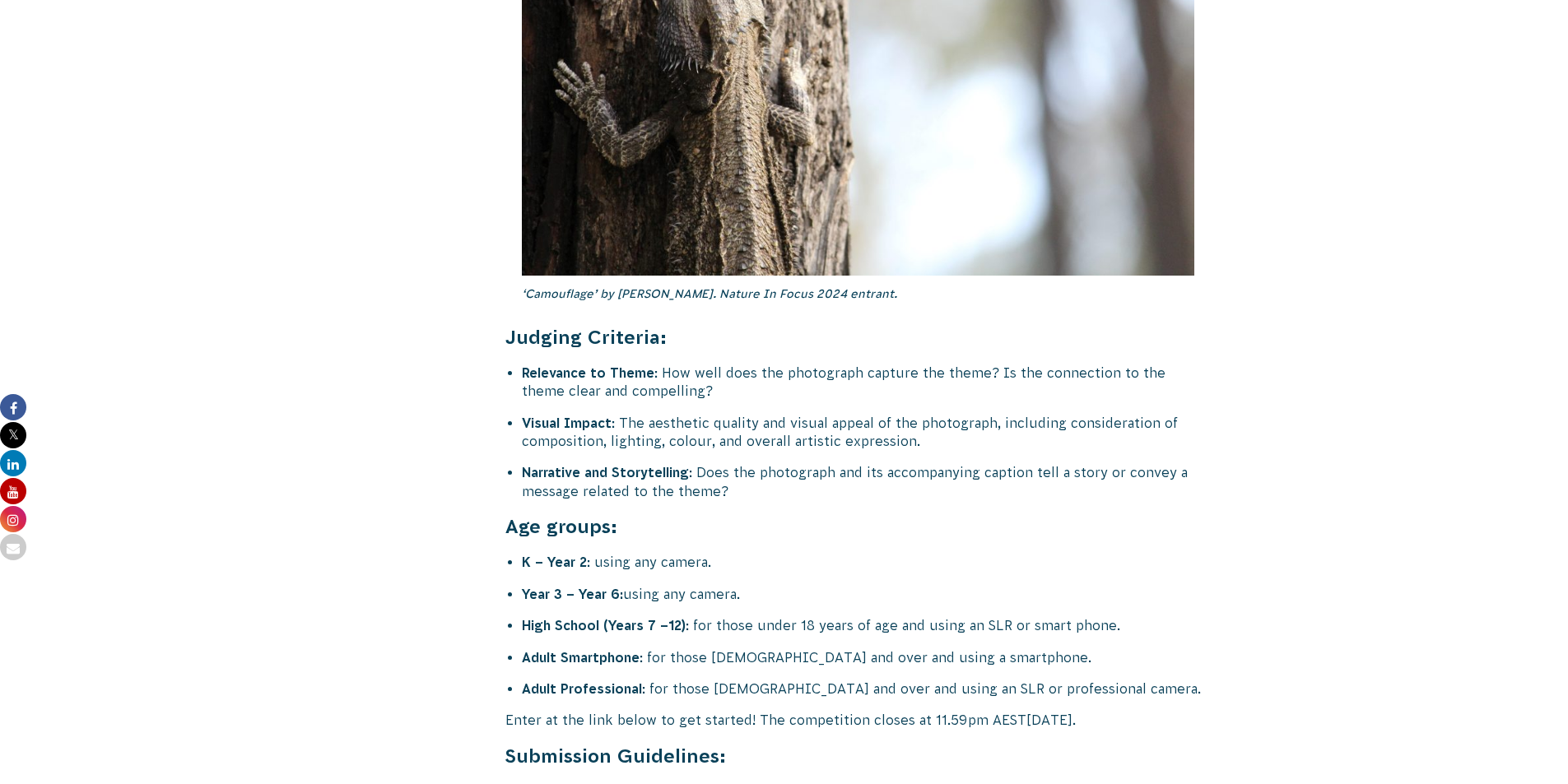
scroll to position [6334, 0]
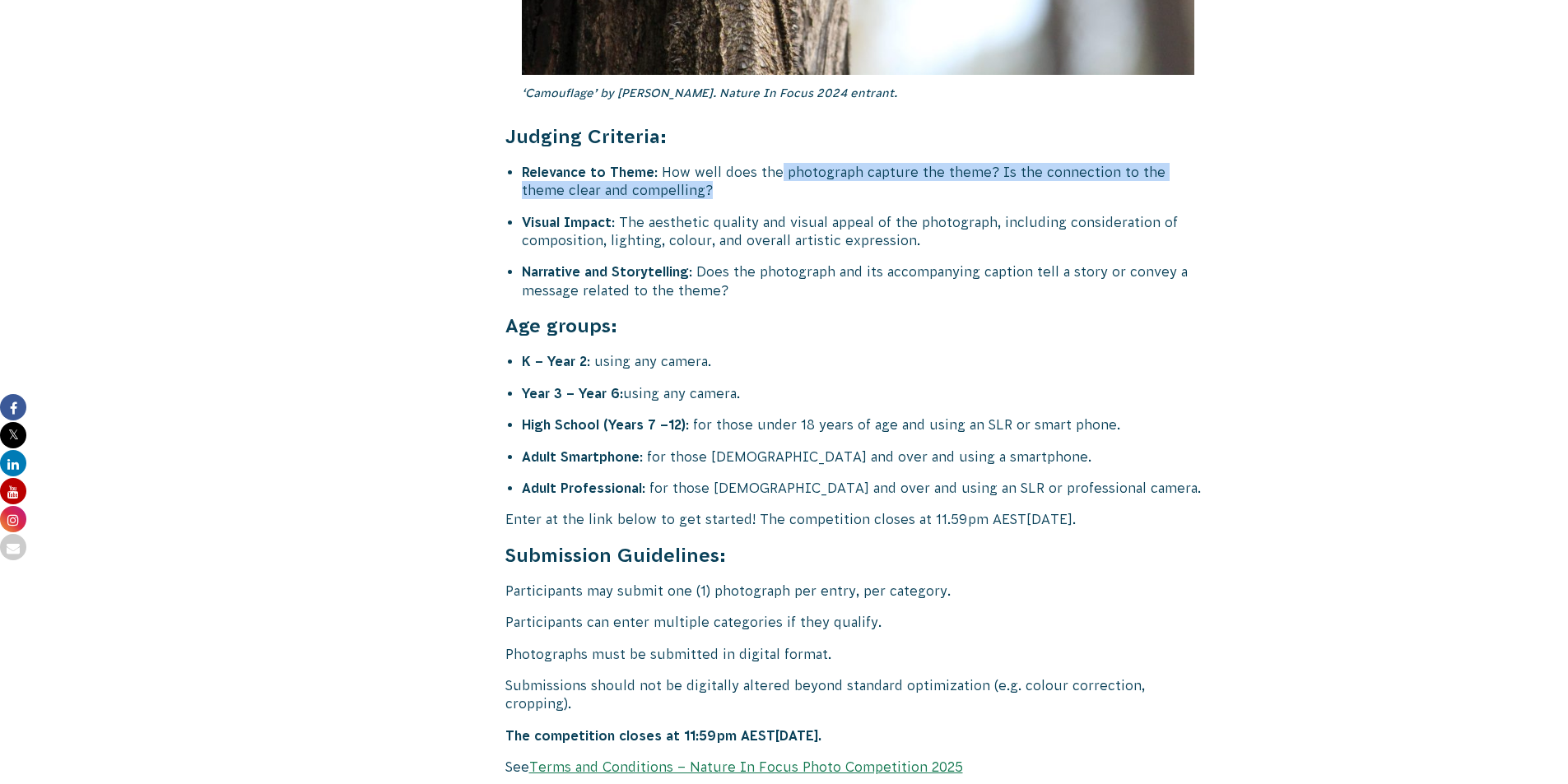
drag, startPoint x: 781, startPoint y: 118, endPoint x: 1013, endPoint y: 128, distance: 232.2
click at [1009, 163] on li "Relevance to Theme : How well does the photograph capture the theme? Is the con…" at bounding box center [866, 181] width 690 height 37
click at [1040, 163] on li "Relevance to Theme : How well does the photograph capture the theme? Is the con…" at bounding box center [866, 181] width 690 height 37
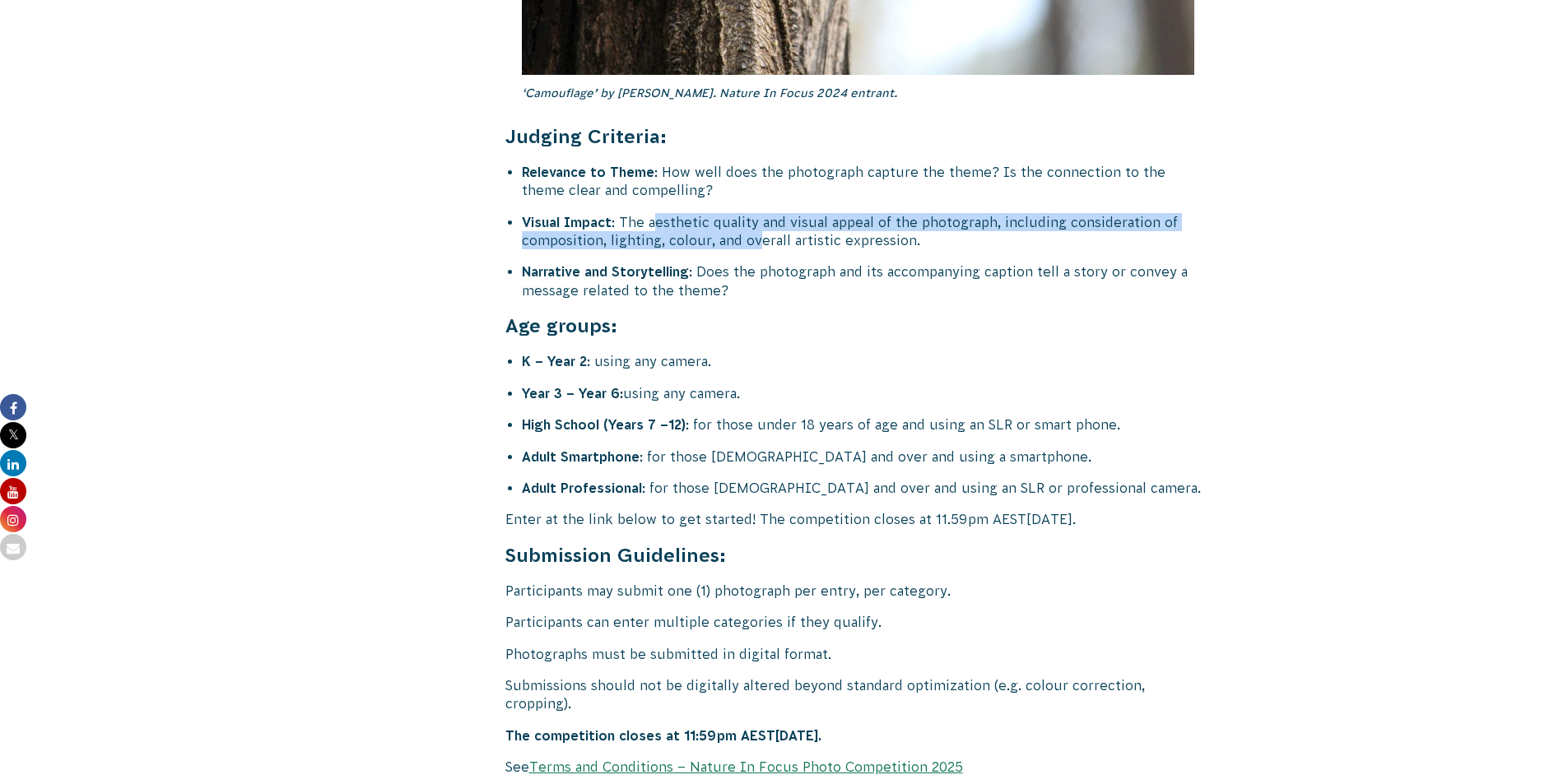
drag, startPoint x: 652, startPoint y: 176, endPoint x: 756, endPoint y: 201, distance: 107.0
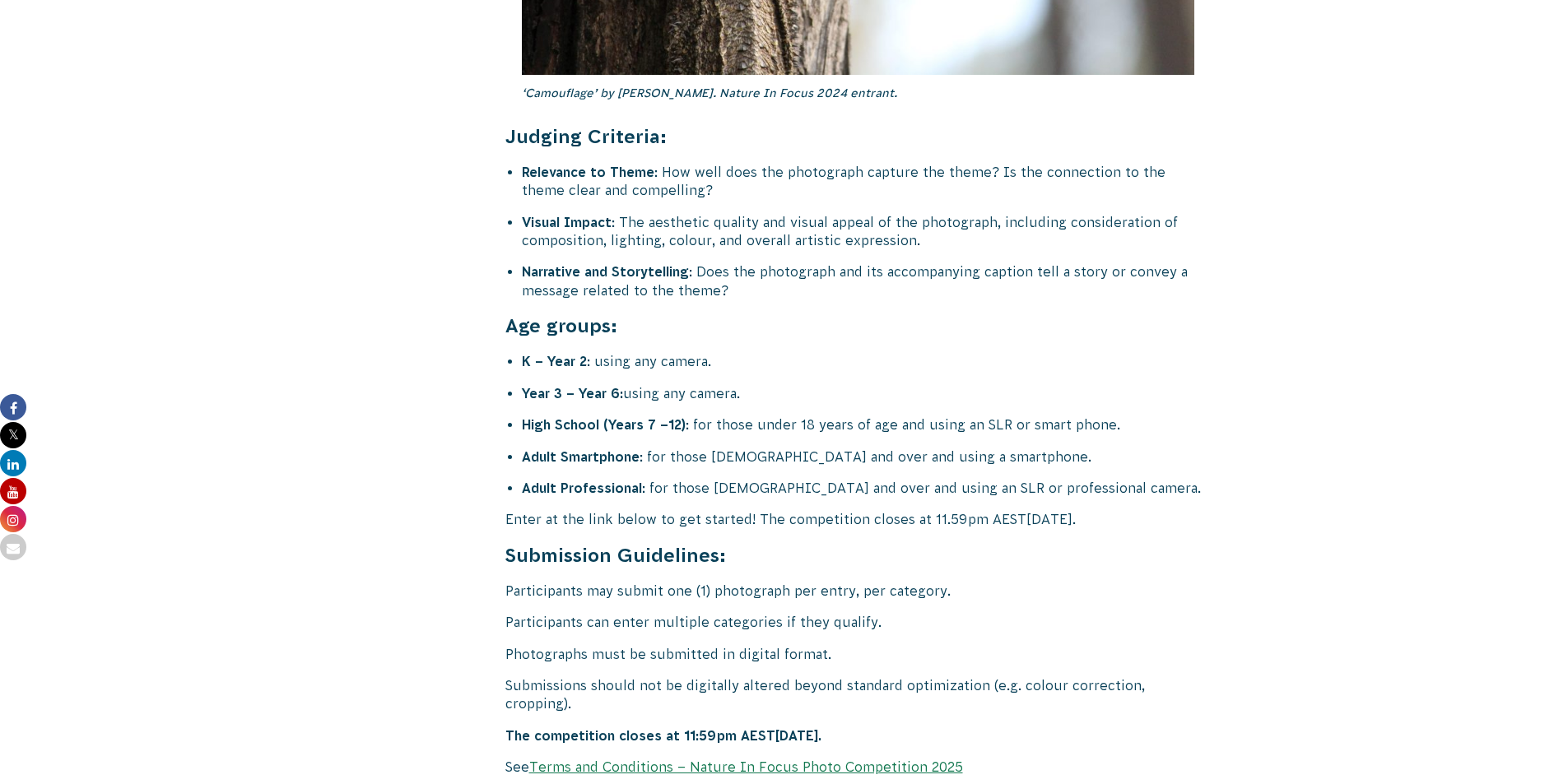
click at [766, 262] on li "Narrative and Storytelling : Does the photograph and its accompanying caption t…" at bounding box center [866, 281] width 690 height 37
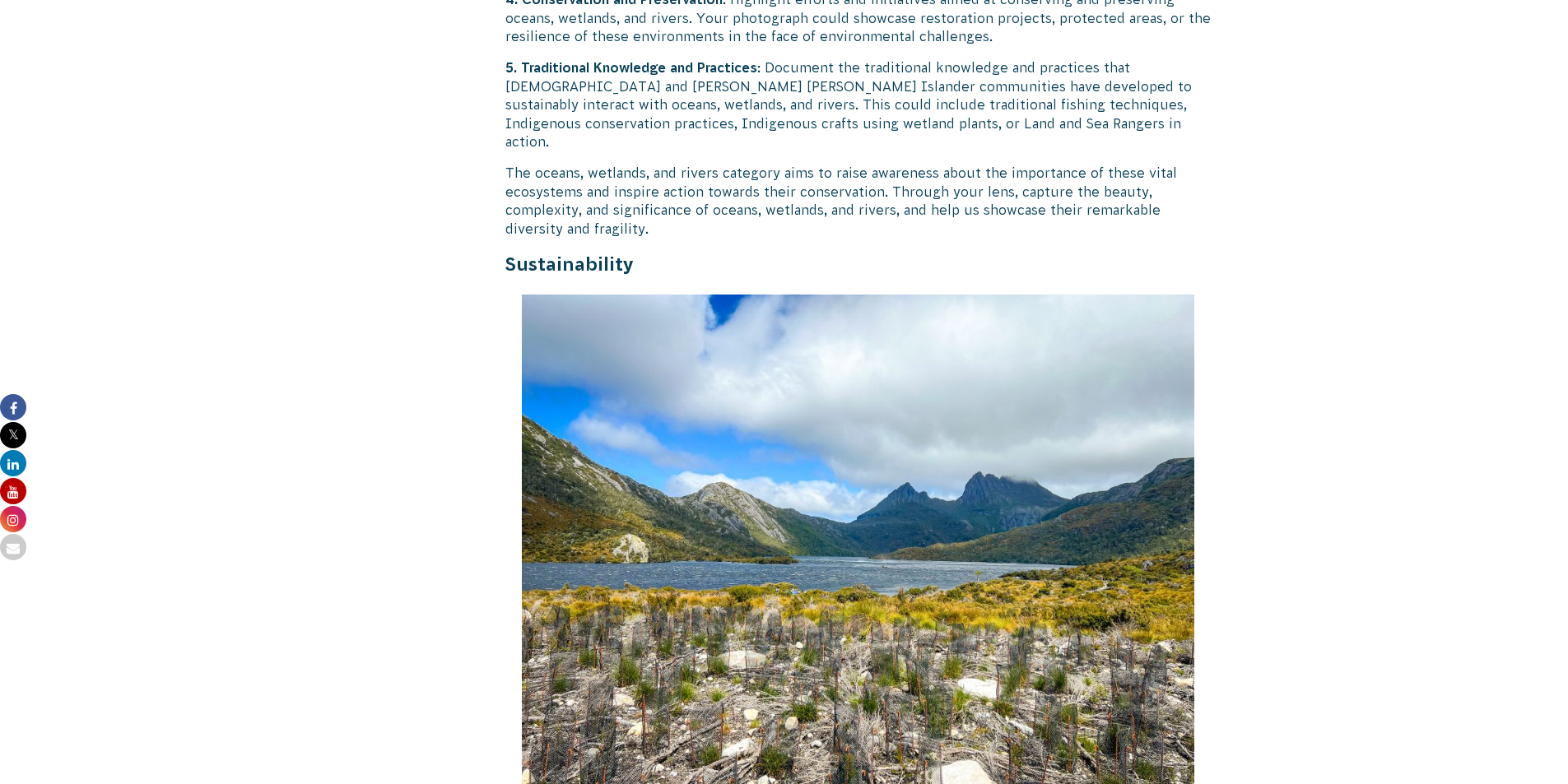
scroll to position [3208, 0]
